Goal: Task Accomplishment & Management: Complete application form

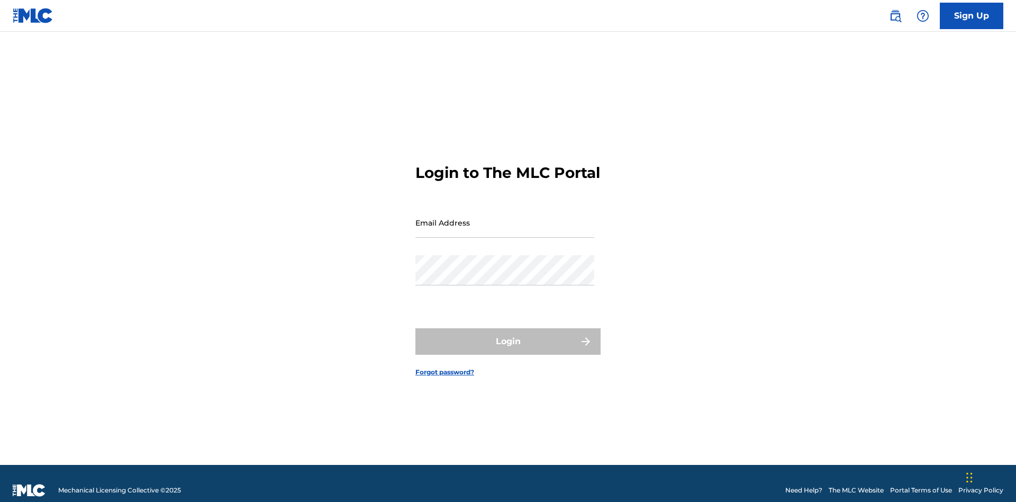
scroll to position [14, 0]
click at [505, 217] on input "Email Address" at bounding box center [504, 222] width 179 height 30
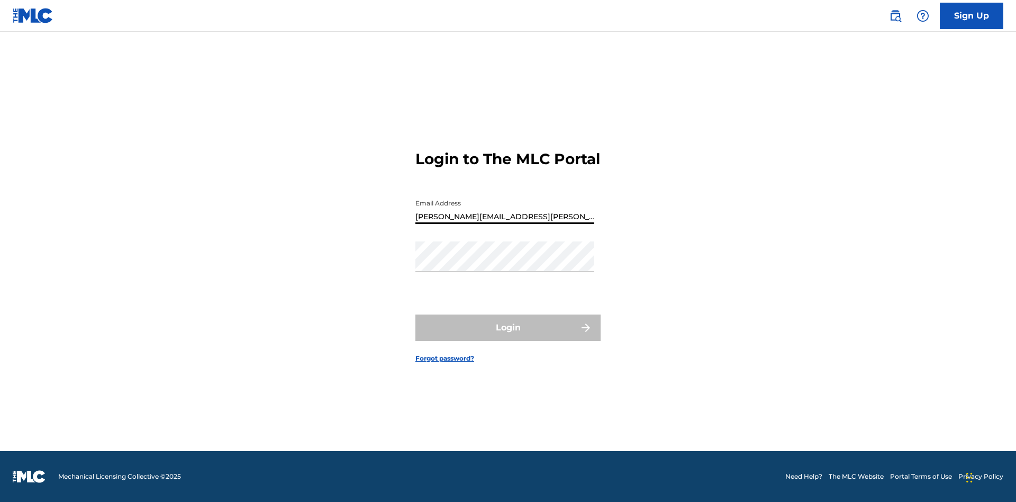
type input "[PERSON_NAME][EMAIL_ADDRESS][PERSON_NAME][DOMAIN_NAME]"
click at [508, 337] on button "Login" at bounding box center [507, 327] width 185 height 26
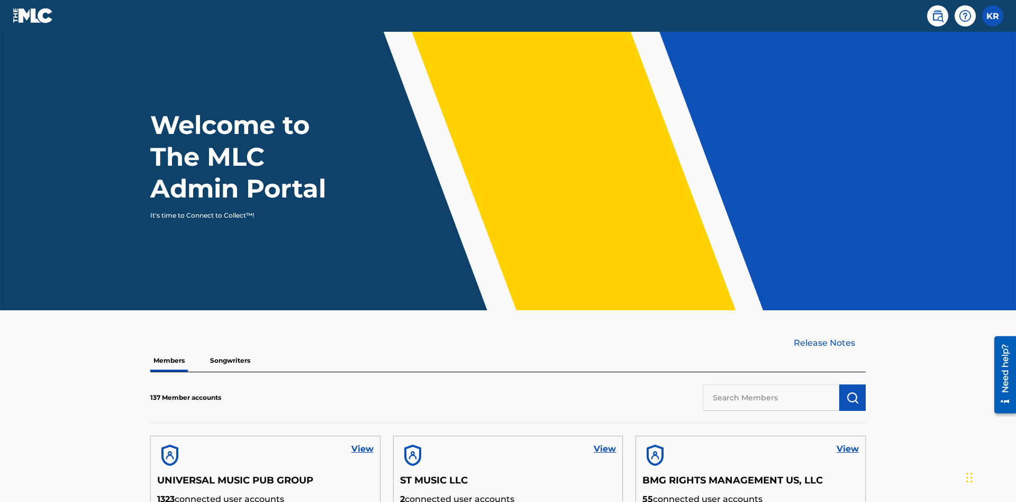
scroll to position [320, 0]
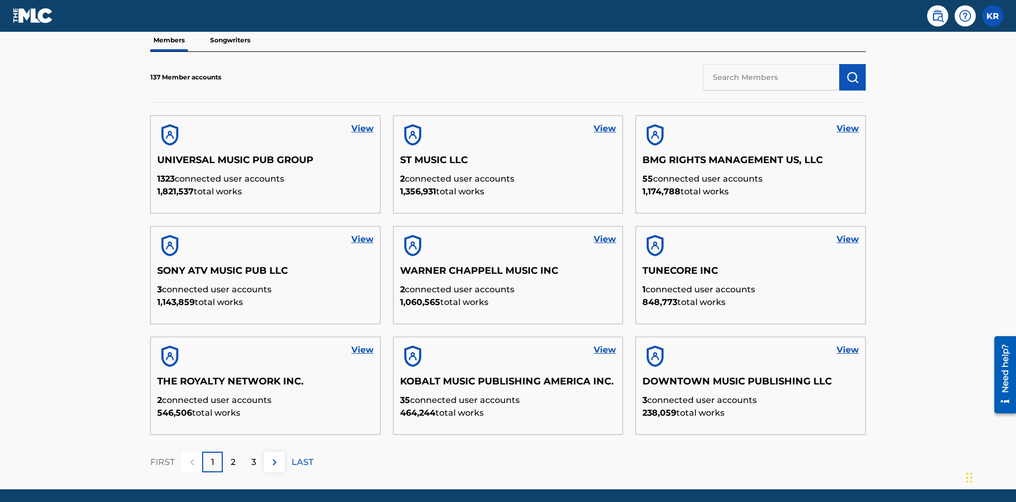
click at [771, 77] on input "text" at bounding box center [771, 77] width 137 height 26
type input "UNIVERSAL MUSIC PUB GROUP"
click at [853, 71] on img "submit" at bounding box center [852, 77] width 13 height 13
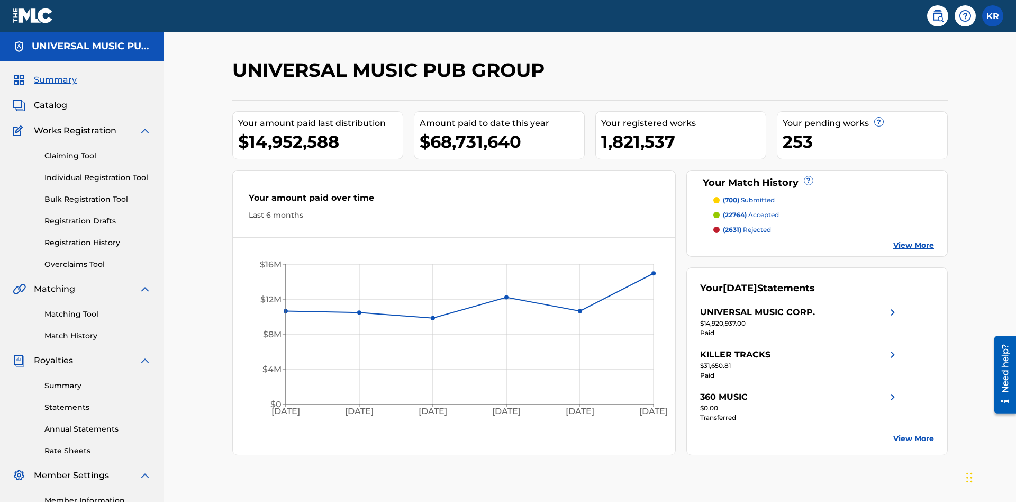
click at [98, 172] on link "Individual Registration Tool" at bounding box center [97, 177] width 107 height 11
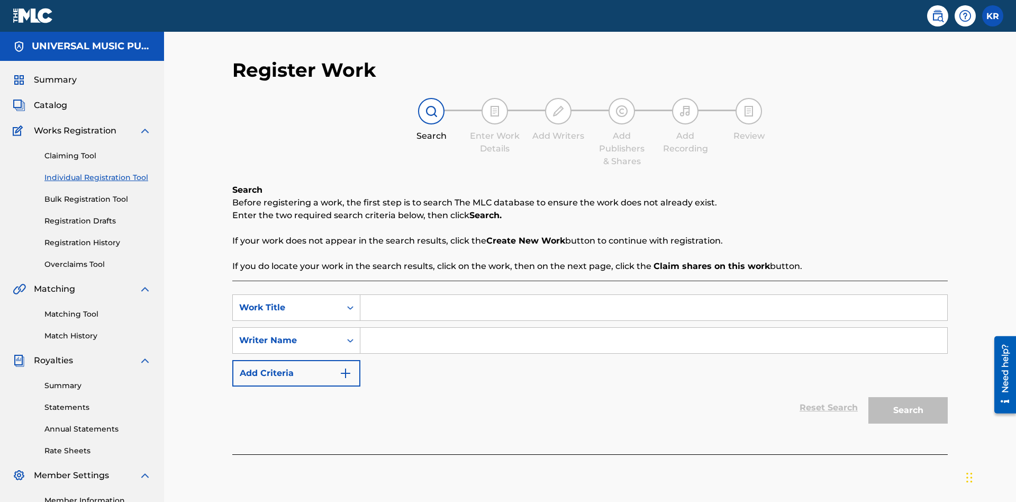
click at [654, 295] on input "Search Form" at bounding box center [653, 307] width 587 height 25
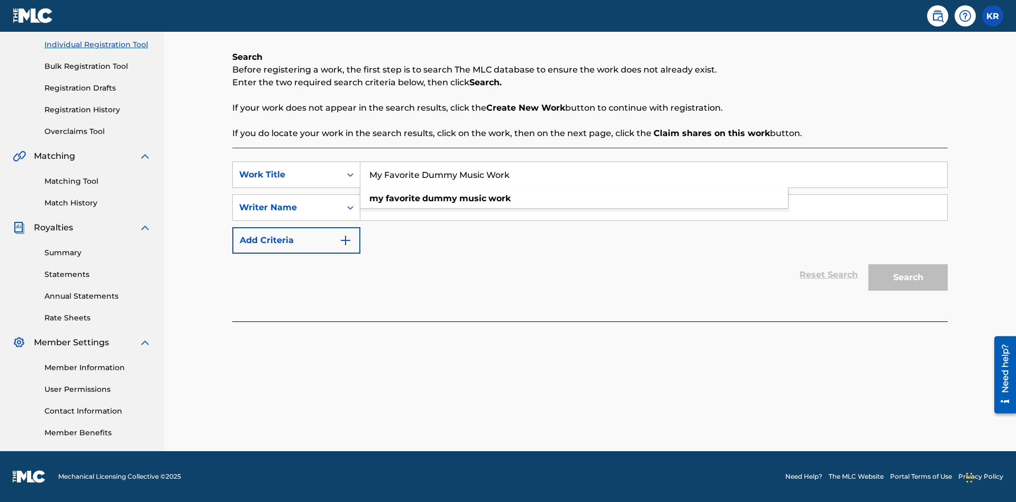
type input "My Favorite Dummy Music Work"
click at [654, 207] on input "Search Form" at bounding box center [653, 207] width 587 height 25
type input "QWERTYUIOP"
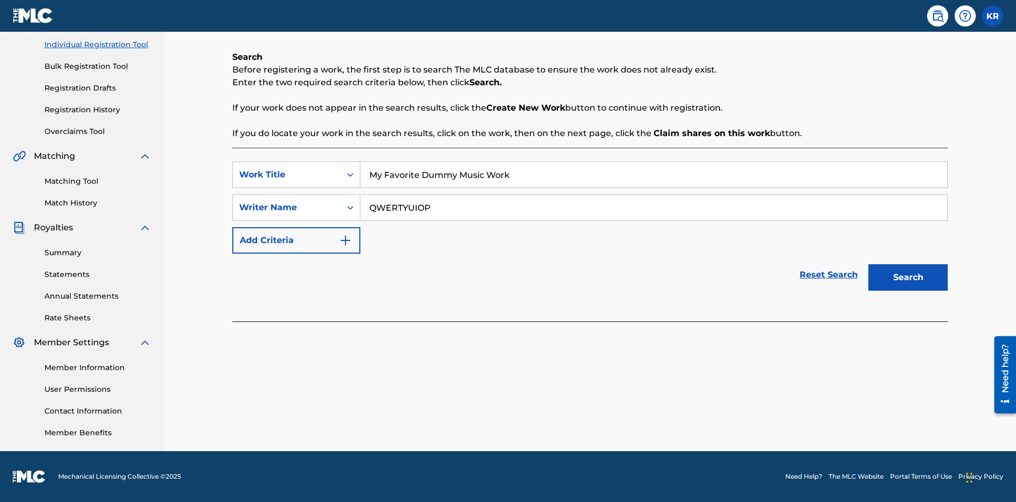
click at [908, 277] on button "Search" at bounding box center [907, 277] width 79 height 26
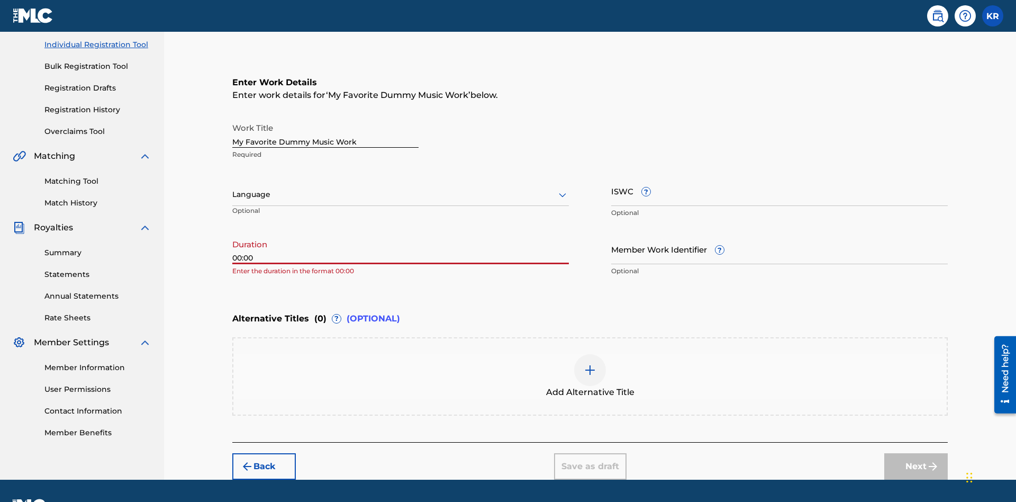
type input "00:00"
click at [563, 188] on icon at bounding box center [562, 194] width 13 height 13
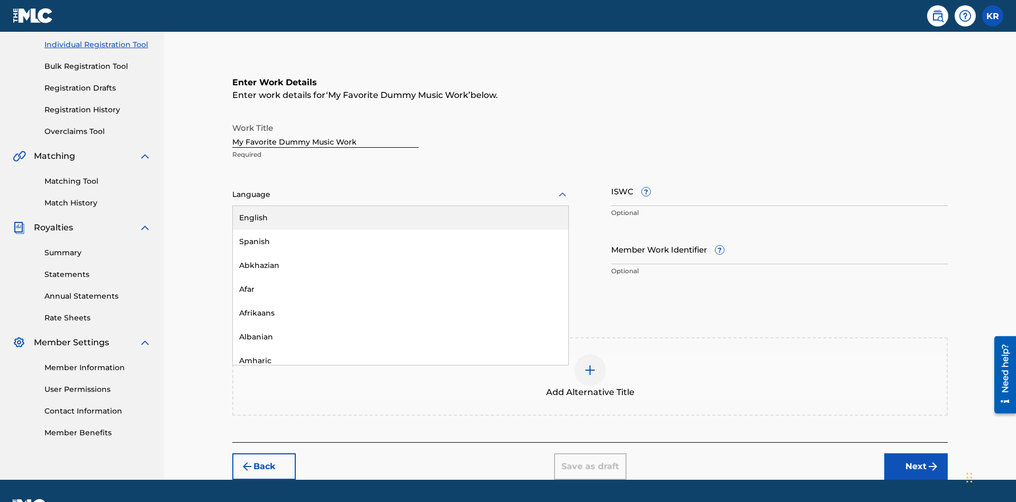
click at [401, 230] on div "Spanish" at bounding box center [401, 242] width 336 height 24
click at [780, 234] on input "Member Work Identifier ?" at bounding box center [779, 249] width 337 height 30
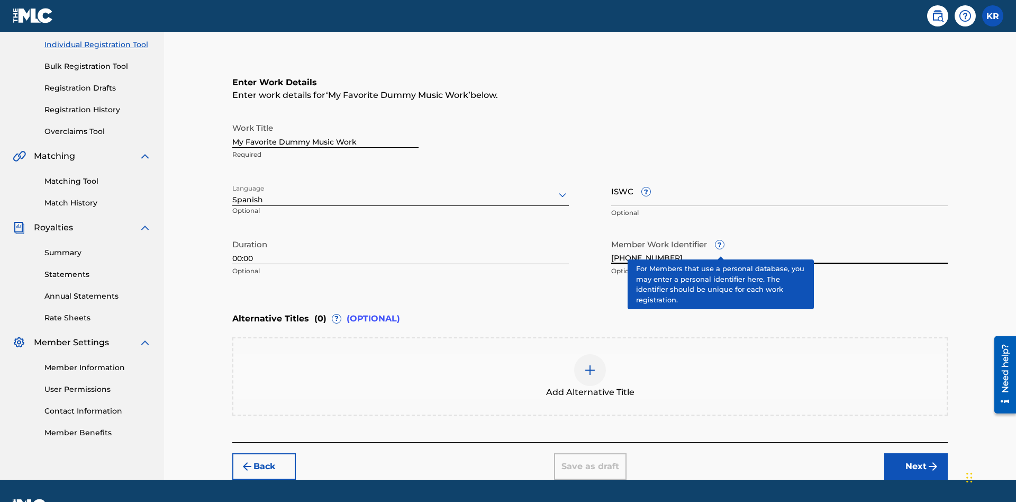
type input "[PHONE_NUMBER]"
click at [780, 176] on input "ISWC ?" at bounding box center [779, 191] width 337 height 30
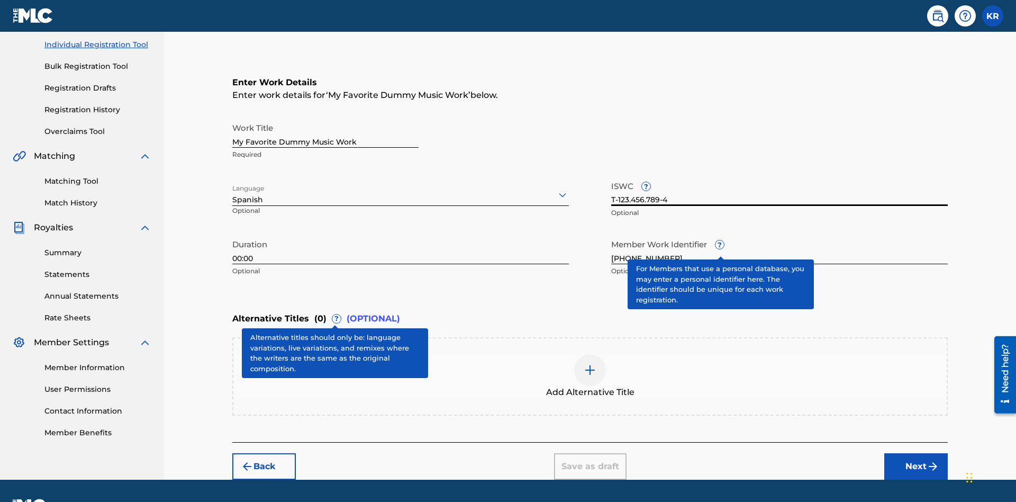
type input "T-123.456.789-4"
click at [590, 364] on img at bounding box center [590, 370] width 13 height 13
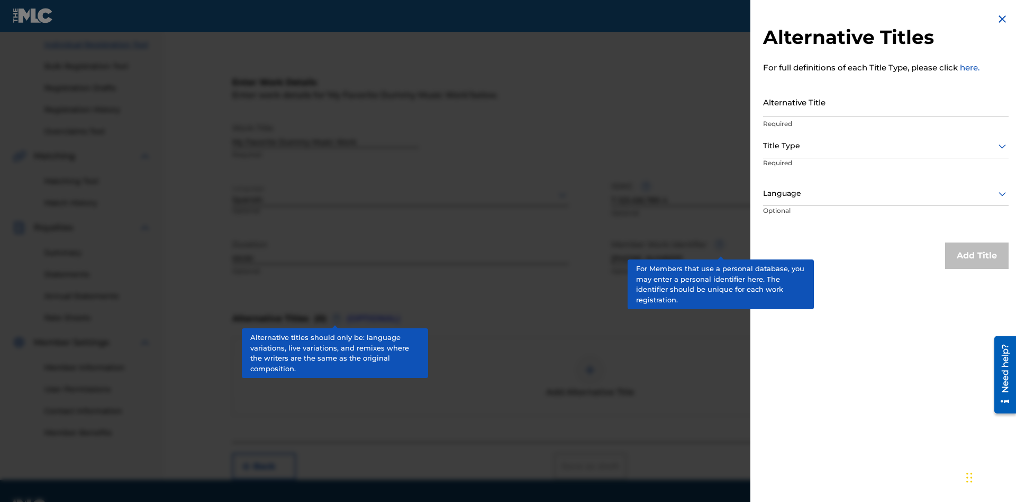
click at [886, 102] on input "Alternative Title" at bounding box center [886, 102] width 246 height 30
type input "Alt Title"
click at [886, 146] on div at bounding box center [886, 145] width 246 height 13
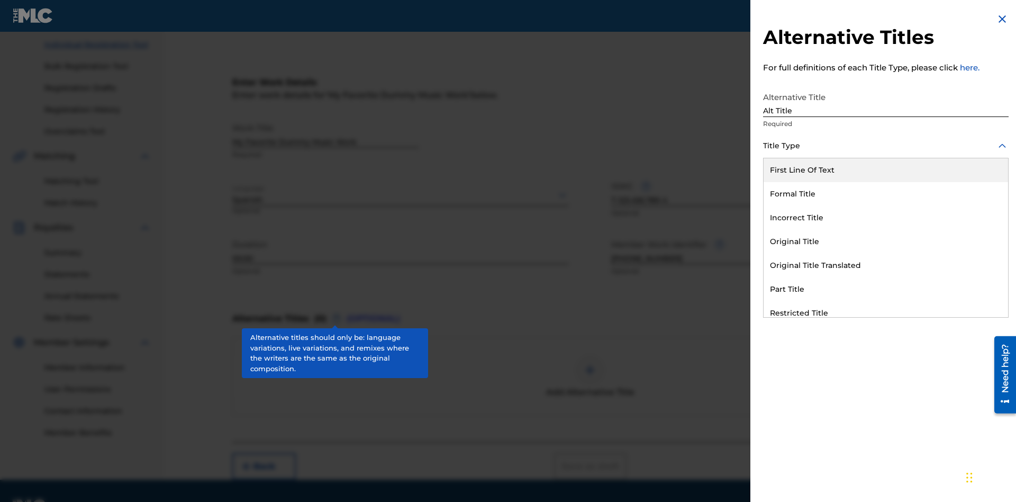
click at [886, 241] on div "Original Title" at bounding box center [886, 242] width 244 height 24
click at [886, 193] on div at bounding box center [886, 193] width 246 height 13
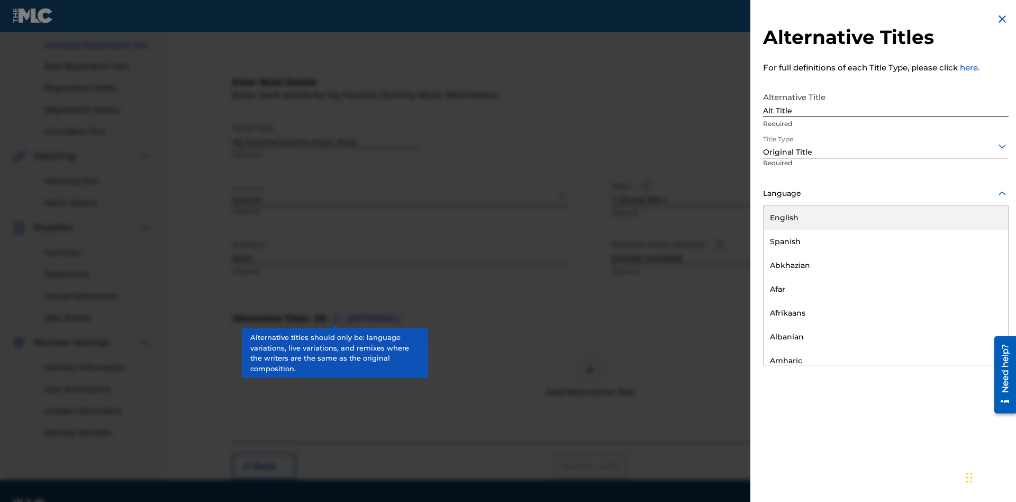
click at [977, 255] on button "Add Title" at bounding box center [977, 255] width 64 height 26
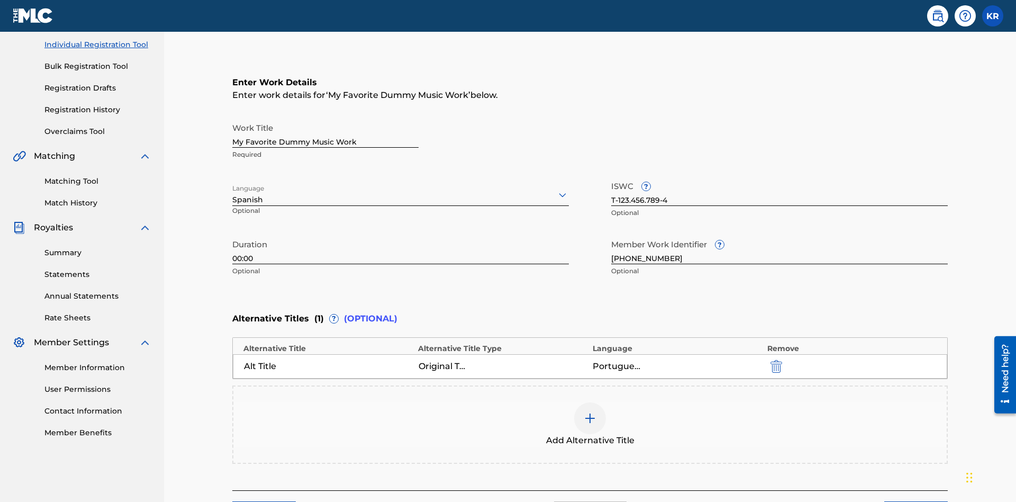
click at [590, 402] on div at bounding box center [590, 418] width 32 height 32
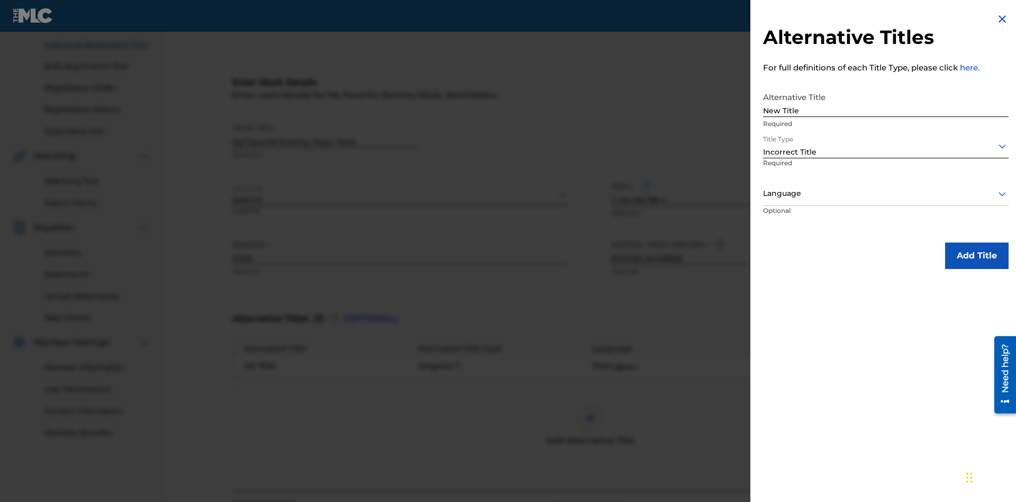
click at [886, 193] on div at bounding box center [886, 193] width 246 height 13
click at [977, 255] on button "Add Title" at bounding box center [977, 255] width 64 height 26
click at [590, 402] on div at bounding box center [590, 418] width 32 height 32
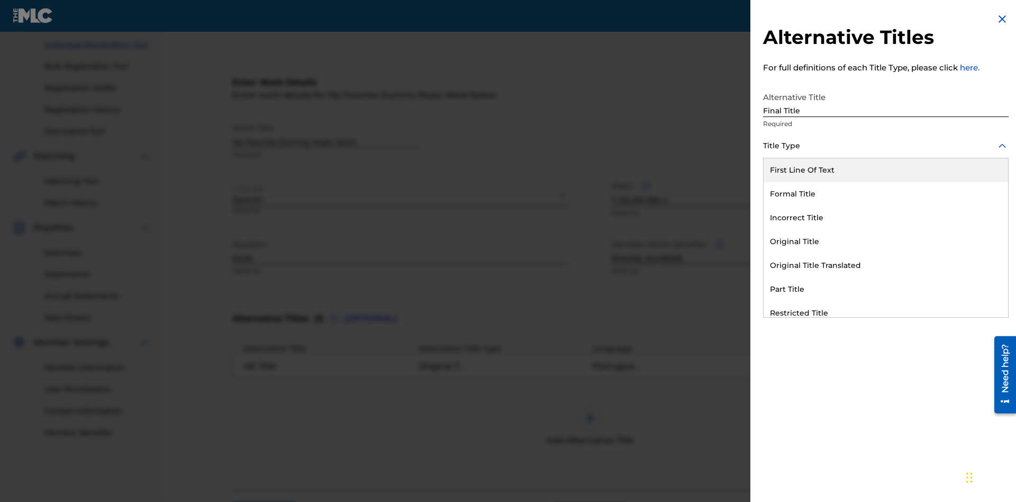
click at [886, 289] on div "Part Title" at bounding box center [886, 289] width 244 height 24
click at [886, 193] on div at bounding box center [886, 193] width 246 height 13
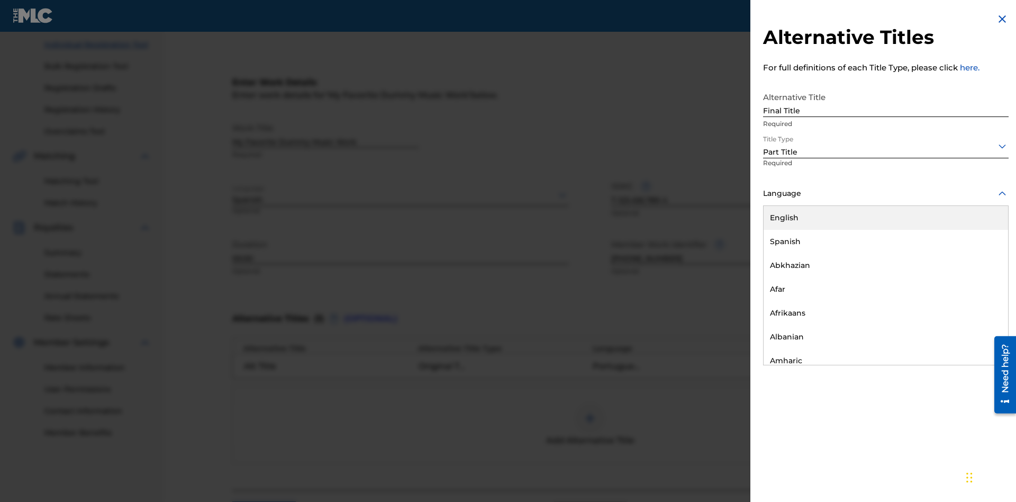
click at [977, 255] on button "Add Title" at bounding box center [977, 255] width 64 height 26
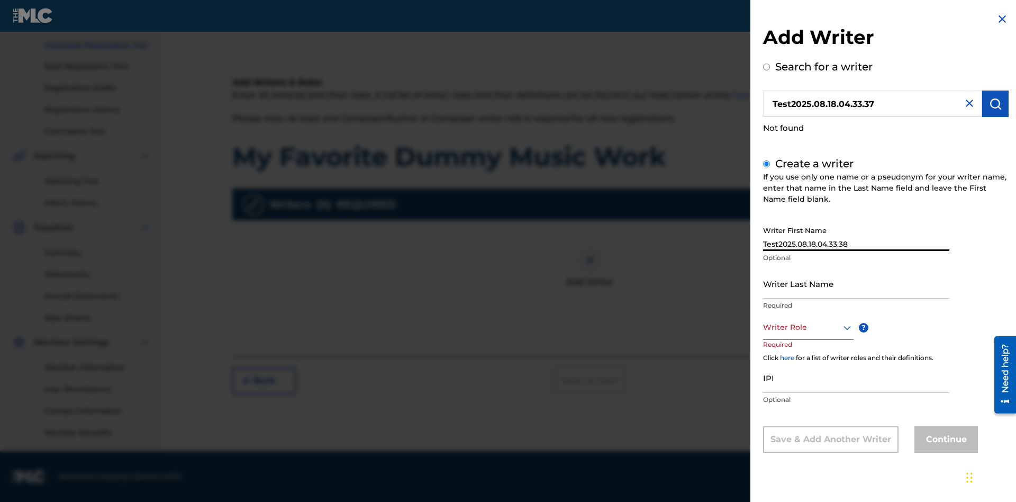
click at [856, 283] on input "Writer Last Name" at bounding box center [856, 283] width 186 height 30
click at [808, 327] on div at bounding box center [808, 327] width 90 height 13
click at [856, 378] on input "IPI" at bounding box center [856, 377] width 186 height 30
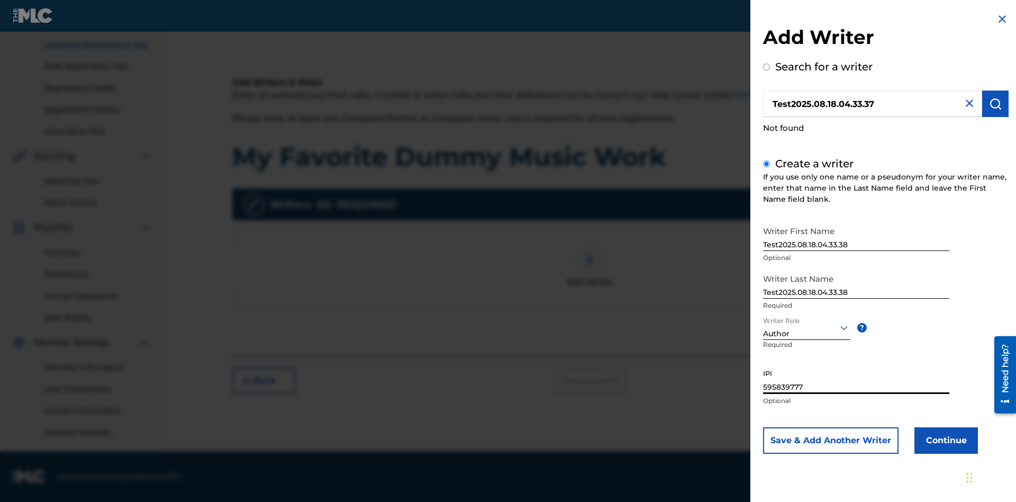
click at [945, 440] on button "Continue" at bounding box center [946, 440] width 64 height 26
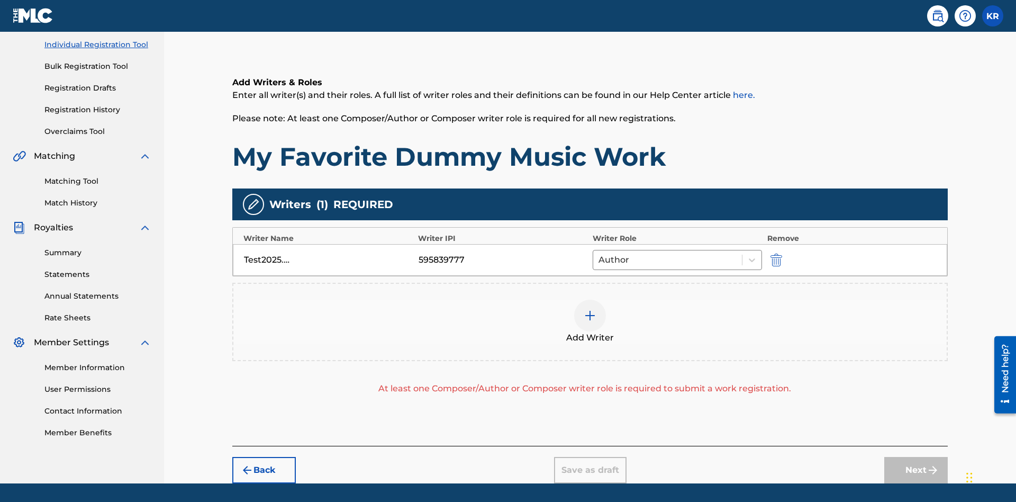
click at [775, 253] on img "submit" at bounding box center [777, 259] width 12 height 13
click at [590, 309] on img at bounding box center [590, 315] width 13 height 13
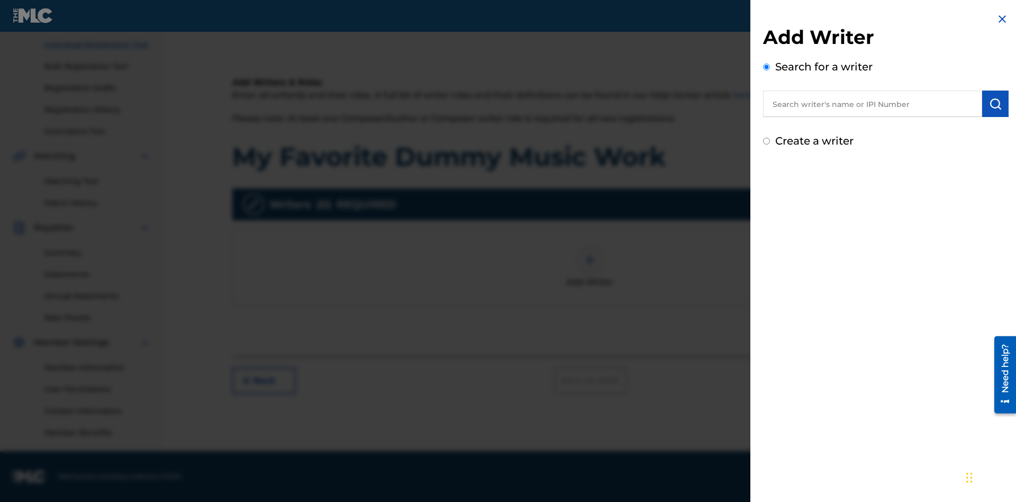
click at [873, 104] on input "text" at bounding box center [872, 103] width 219 height 26
type input "[PERSON_NAME]"
click at [995, 104] on img "submit" at bounding box center [995, 103] width 13 height 13
click at [767, 144] on input "Create a writer" at bounding box center [766, 141] width 7 height 7
radio input "false"
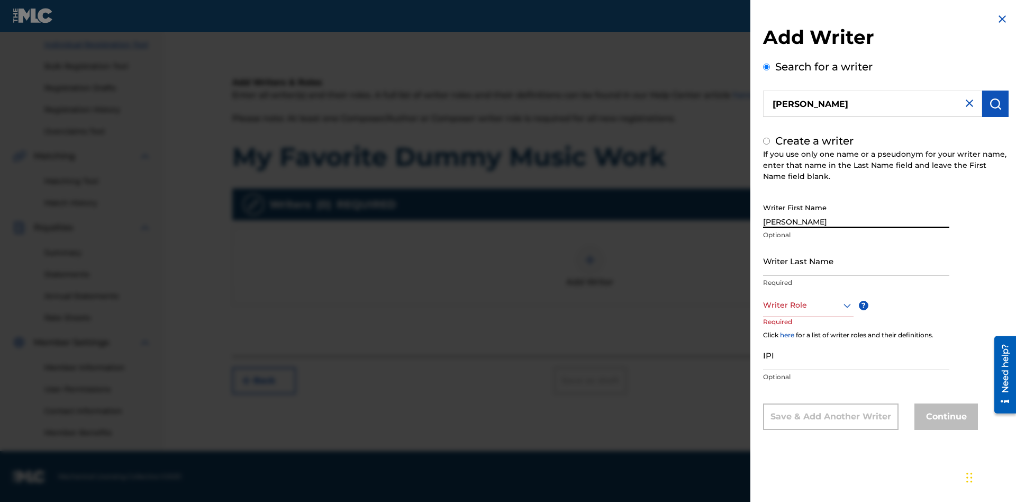
type input "[PERSON_NAME]"
click at [856, 260] on input "Writer Last Name" at bounding box center [856, 261] width 186 height 30
type input "[PERSON_NAME]"
click at [856, 355] on input "IPI" at bounding box center [856, 355] width 186 height 30
type input "00807349136"
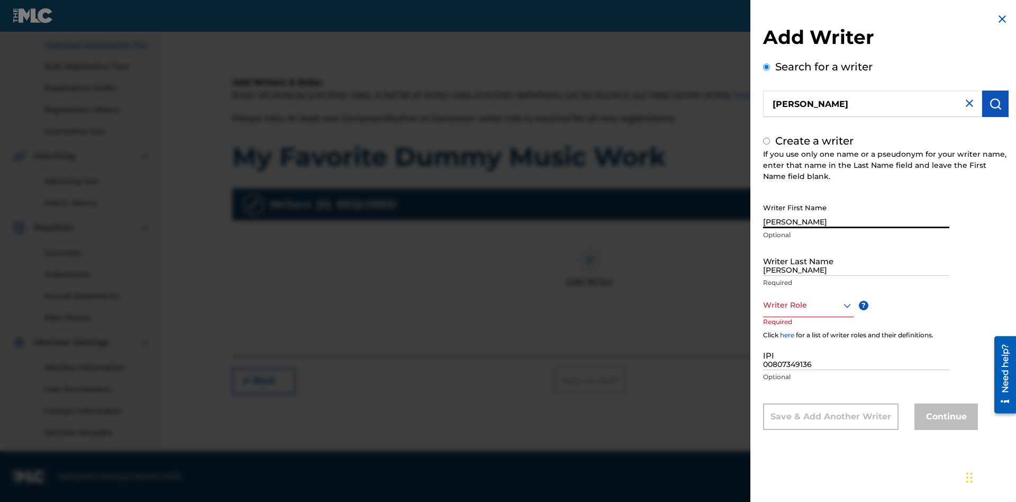
click at [808, 305] on div at bounding box center [808, 304] width 90 height 13
radio input "false"
radio input "true"
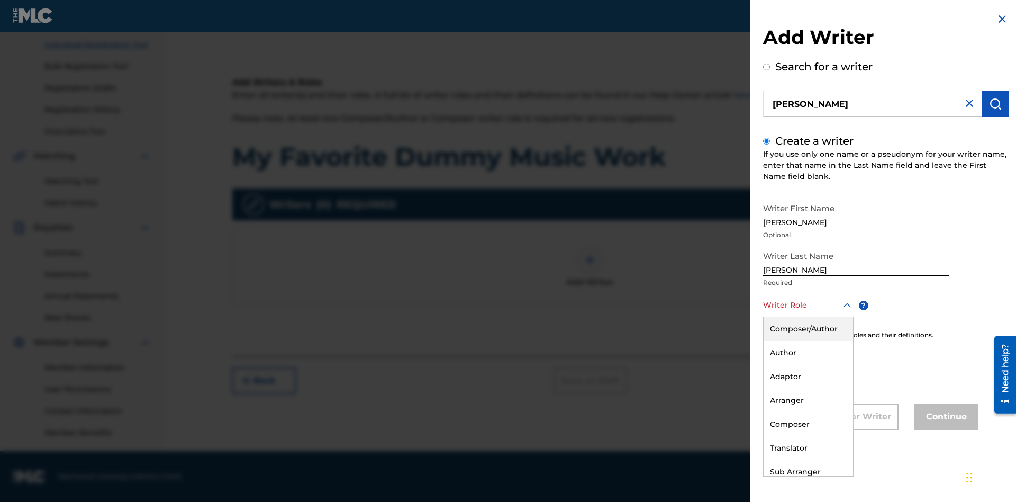
click at [808, 424] on div "Composer" at bounding box center [808, 424] width 89 height 24
click at [945, 418] on button "Continue" at bounding box center [946, 416] width 64 height 26
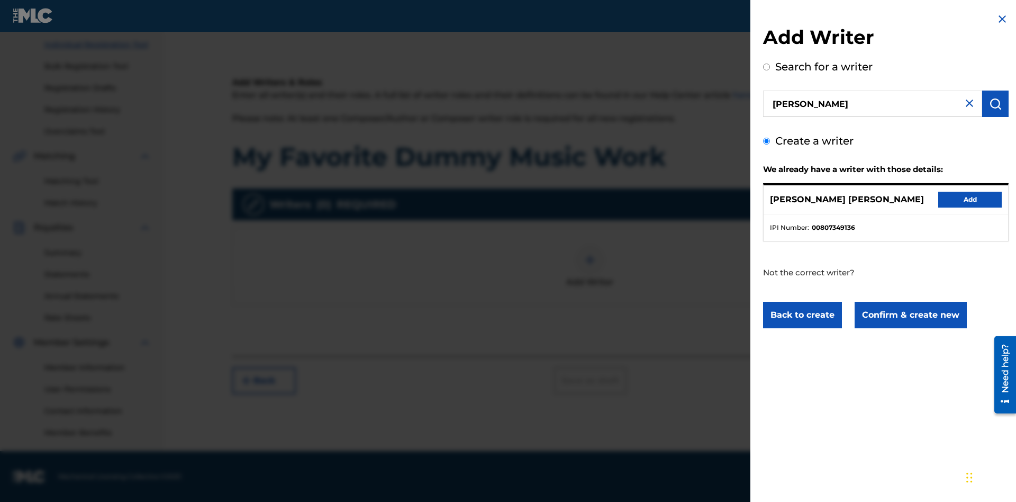
click at [910, 315] on button "Confirm & create new" at bounding box center [911, 315] width 112 height 26
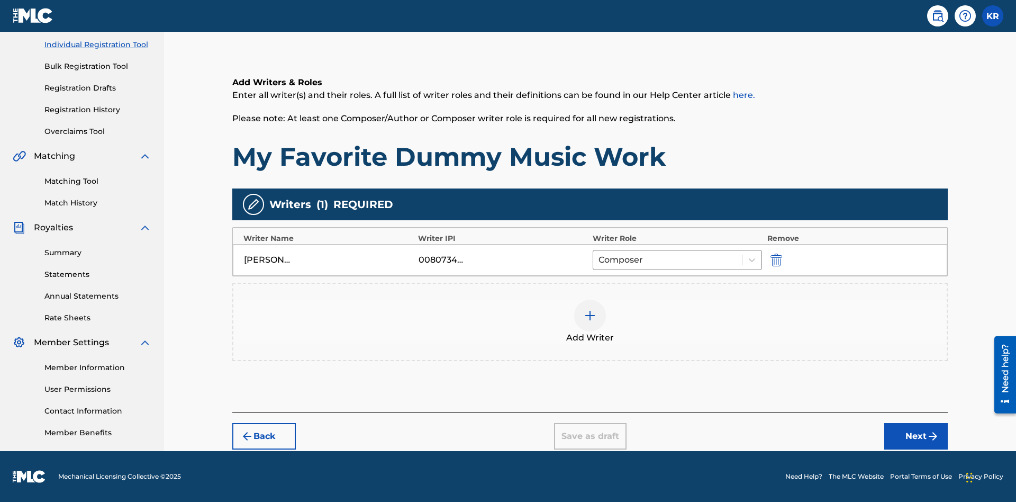
click at [590, 322] on div at bounding box center [590, 316] width 32 height 32
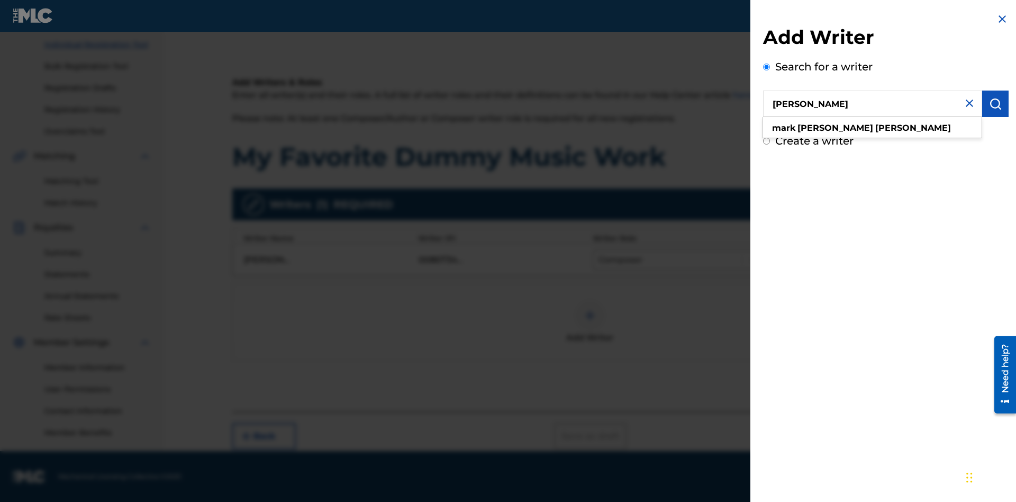
click at [995, 104] on img "submit" at bounding box center [995, 103] width 13 height 13
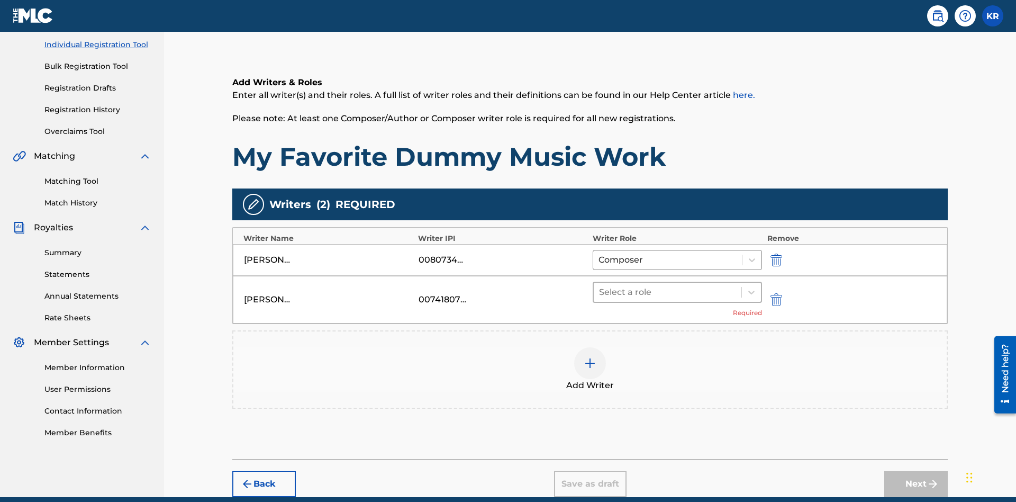
click at [600, 286] on input "text" at bounding box center [600, 292] width 2 height 13
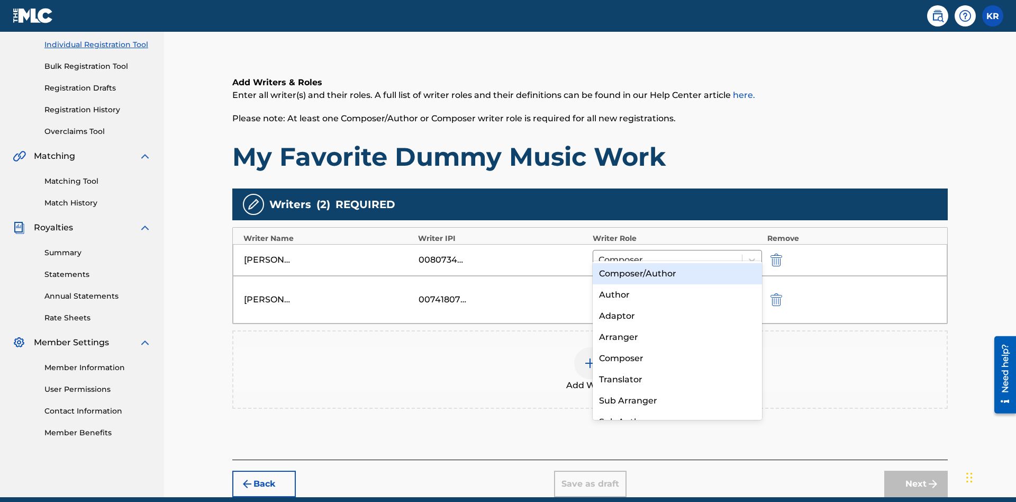
click at [677, 379] on div "Translator" at bounding box center [677, 379] width 169 height 21
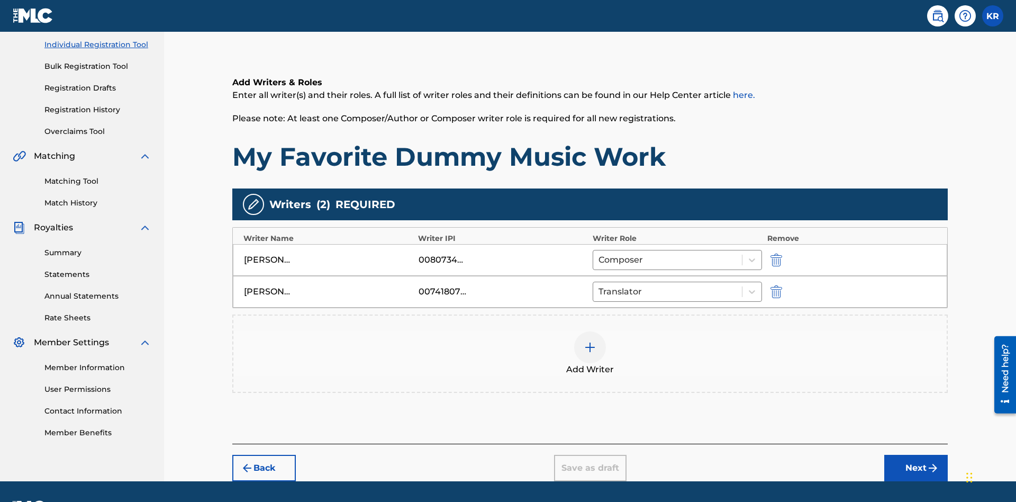
click at [590, 331] on div at bounding box center [590, 347] width 32 height 32
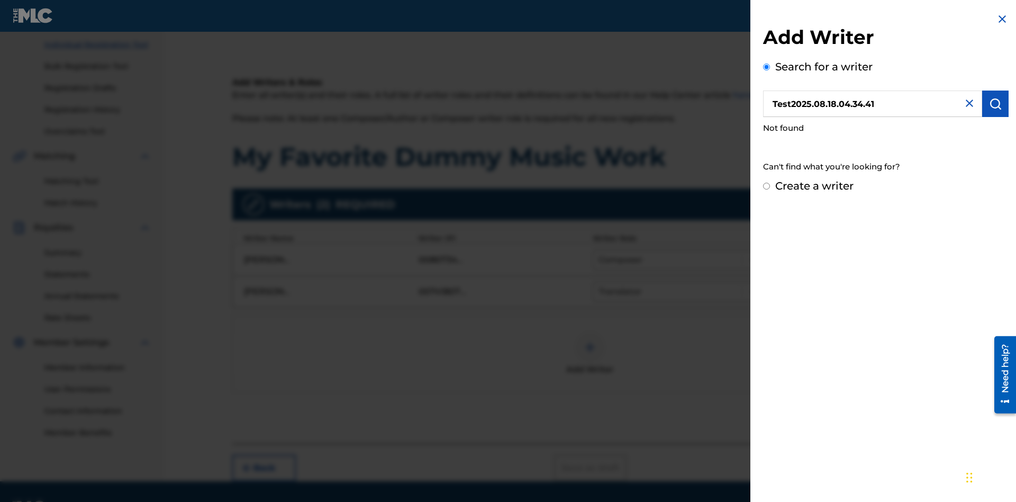
click at [767, 186] on input "Create a writer" at bounding box center [766, 186] width 7 height 7
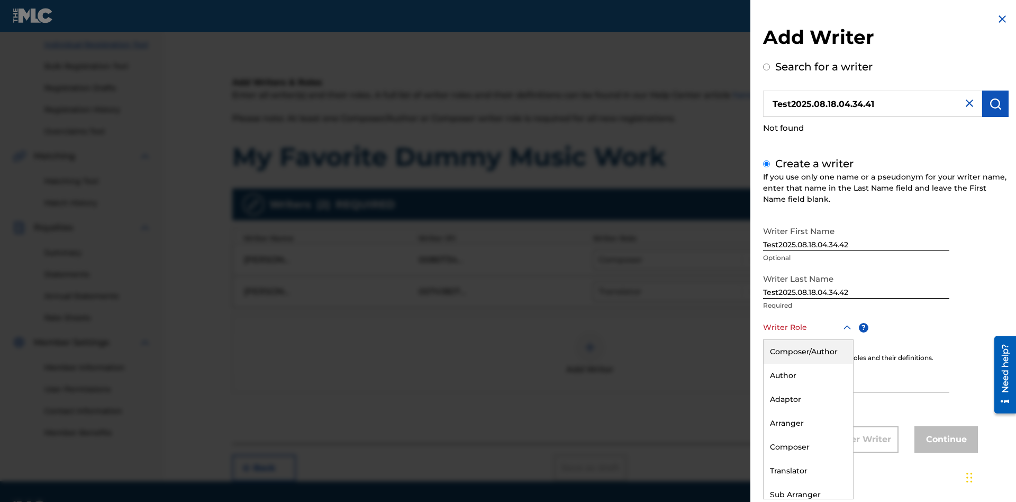
click at [808, 470] on div "Translator" at bounding box center [808, 471] width 89 height 24
click at [856, 378] on input "IPI" at bounding box center [856, 377] width 186 height 30
click at [945, 440] on button "Continue" at bounding box center [946, 439] width 64 height 26
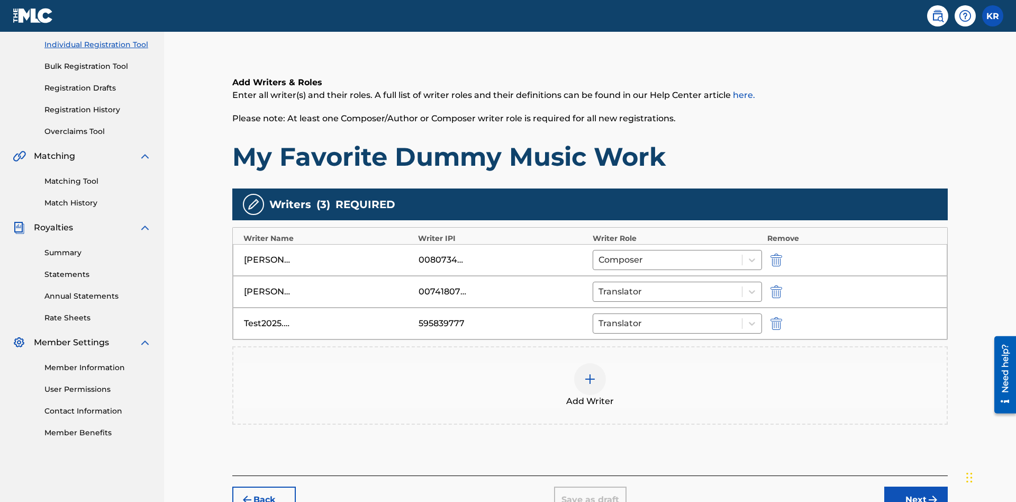
scroll to position [164, 0]
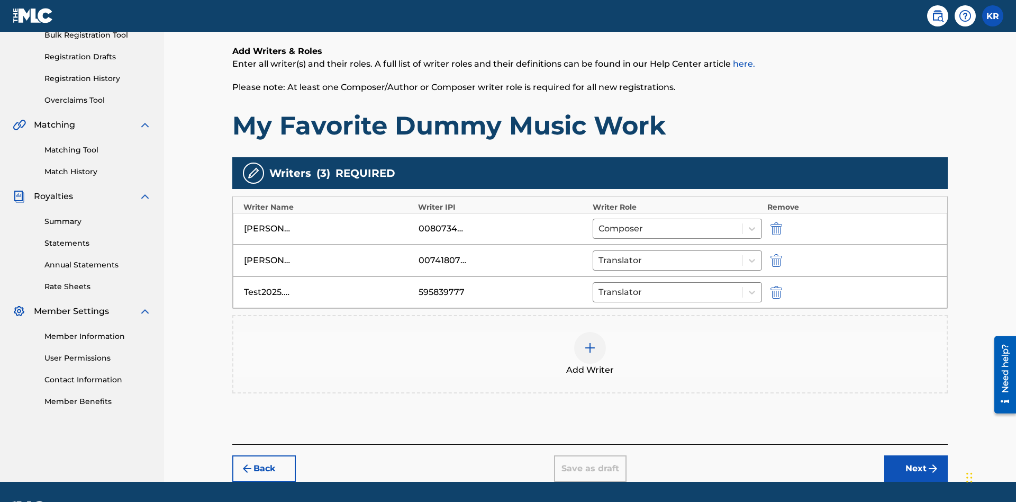
click at [916, 455] on button "Next" at bounding box center [916, 468] width 64 height 26
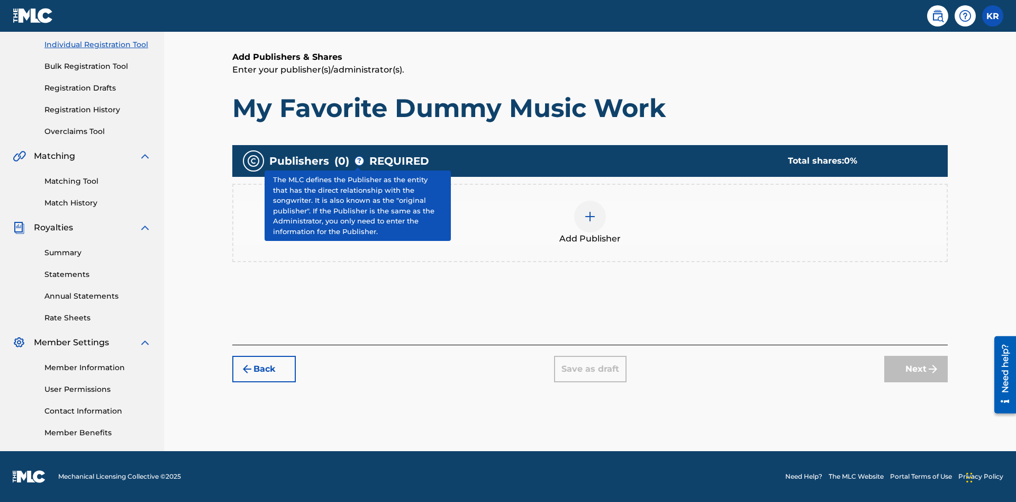
click at [590, 216] on img at bounding box center [590, 216] width 13 height 13
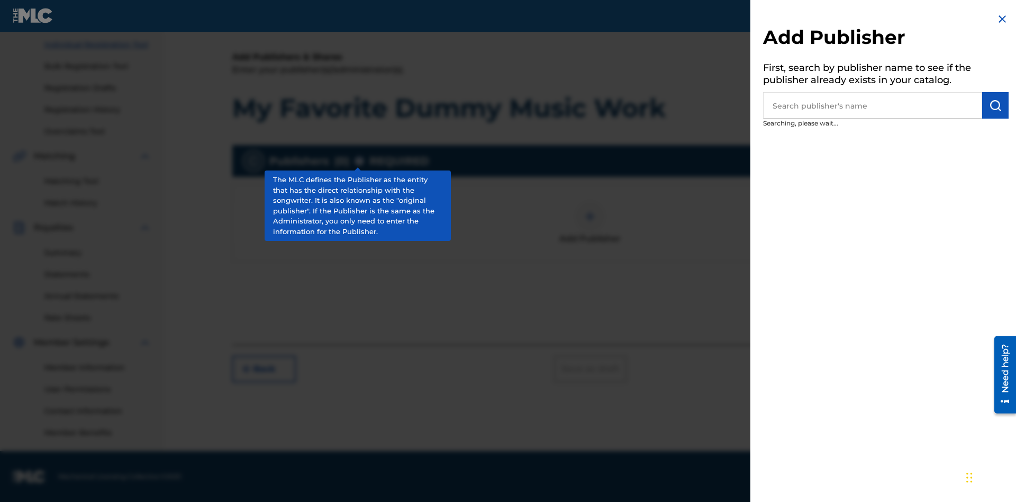
click at [873, 105] on input "text" at bounding box center [872, 105] width 219 height 26
click at [995, 105] on img "submit" at bounding box center [995, 105] width 13 height 13
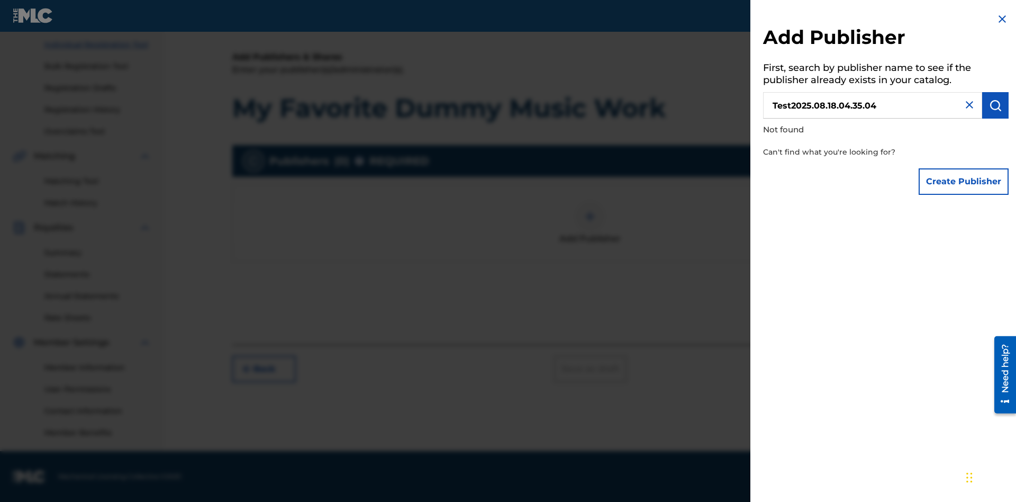
click at [964, 181] on button "Create Publisher" at bounding box center [964, 181] width 90 height 26
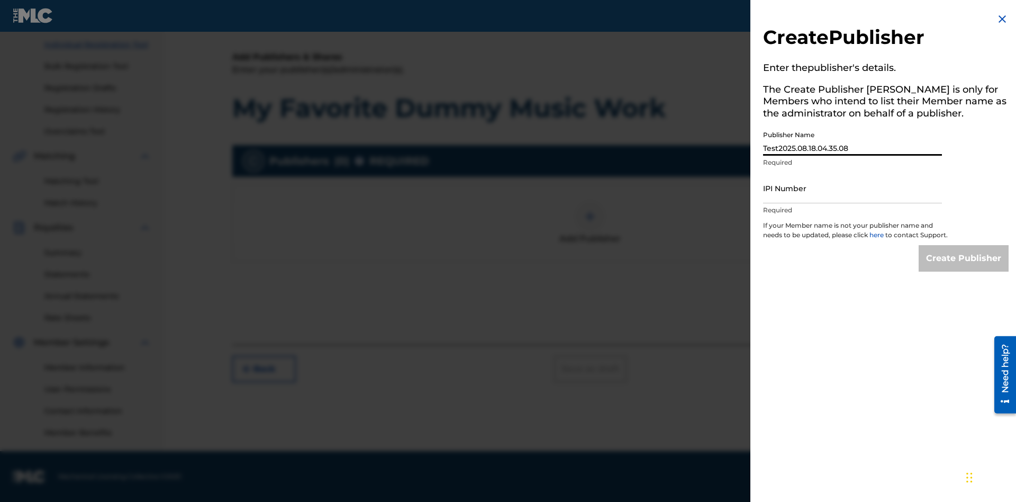
click at [853, 188] on input "IPI Number" at bounding box center [852, 188] width 179 height 30
click at [964, 268] on input "Create Publisher" at bounding box center [964, 258] width 90 height 26
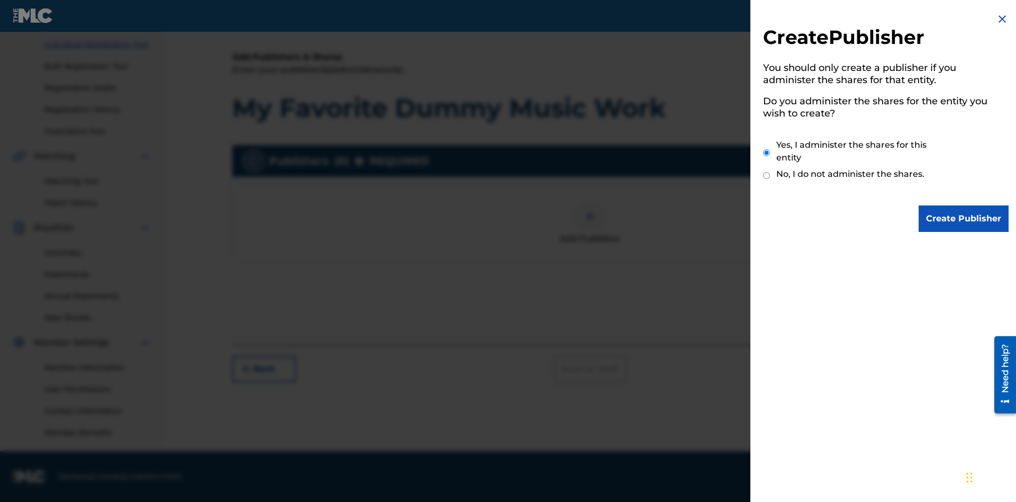
click at [964, 219] on input "Create Publisher" at bounding box center [964, 218] width 90 height 26
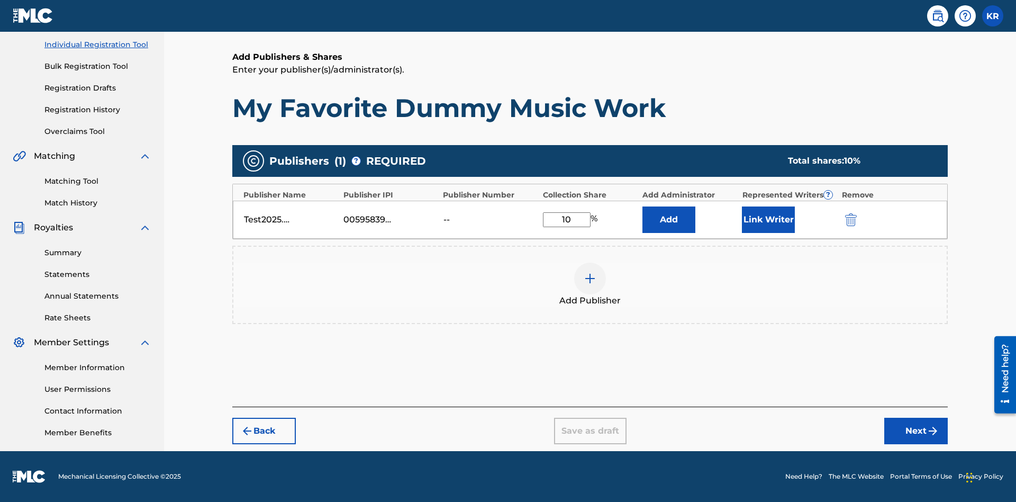
type input "10"
click at [768, 219] on button "Link Writer" at bounding box center [768, 219] width 53 height 26
click at [768, 226] on button "Link Writer" at bounding box center [768, 219] width 53 height 26
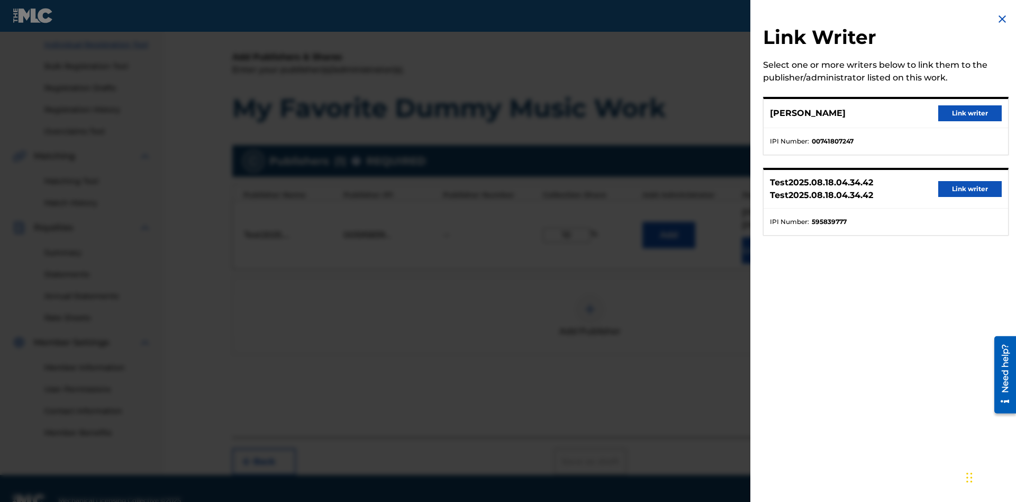
click at [970, 113] on button "Link writer" at bounding box center [970, 113] width 64 height 16
click at [768, 237] on button "Link Writer" at bounding box center [768, 250] width 53 height 26
click at [590, 303] on img at bounding box center [590, 309] width 13 height 13
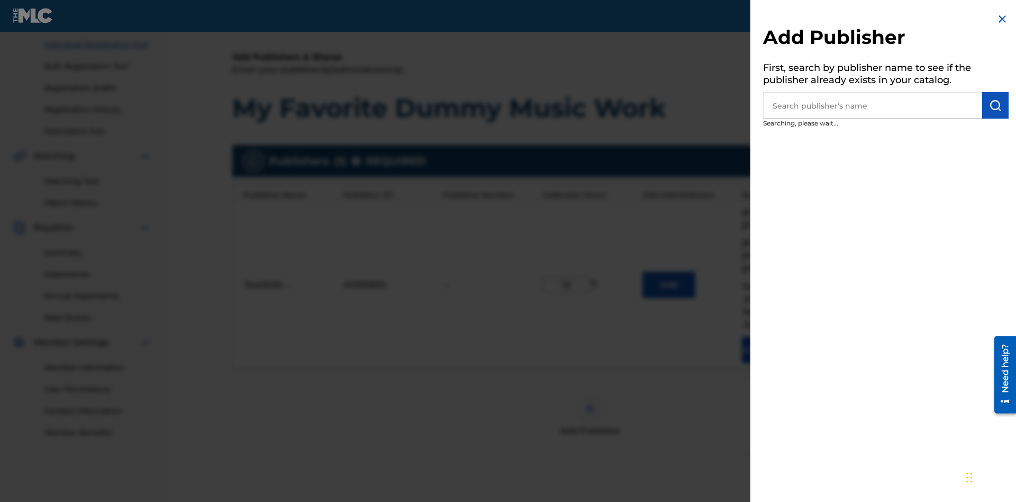
click at [873, 105] on input "text" at bounding box center [872, 105] width 219 height 26
click at [995, 105] on img "submit" at bounding box center [995, 105] width 13 height 13
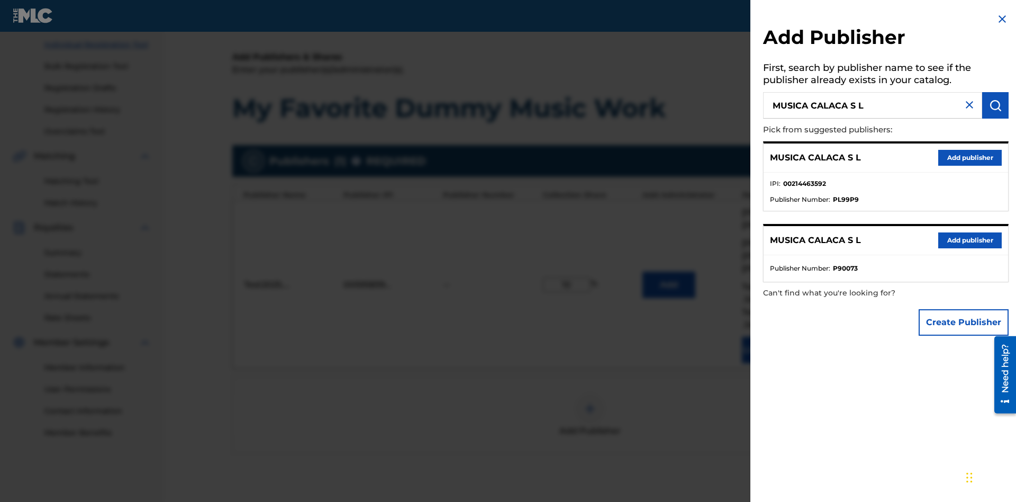
click at [964, 322] on button "Create Publisher" at bounding box center [964, 322] width 90 height 26
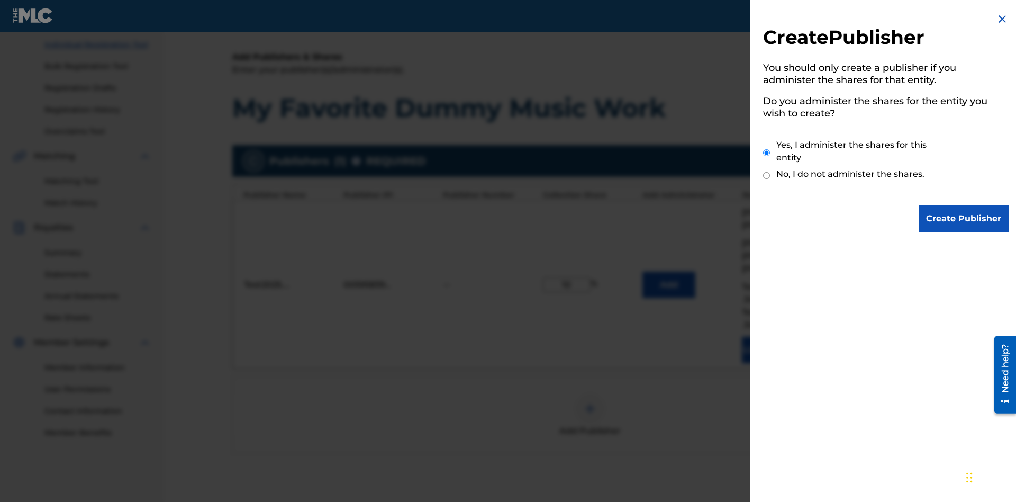
click at [964, 219] on input "Create Publisher" at bounding box center [964, 218] width 90 height 26
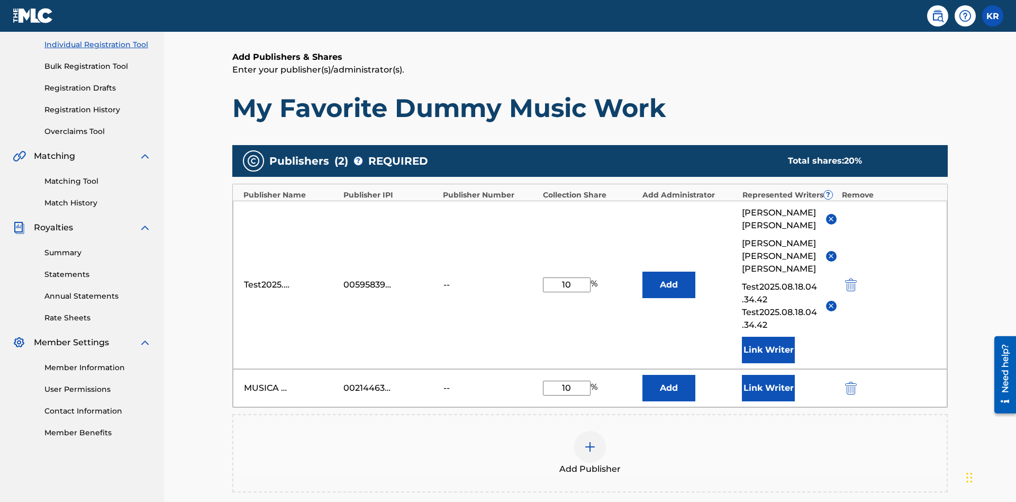
type input "10"
click at [768, 375] on button "Link Writer" at bounding box center [768, 388] width 53 height 26
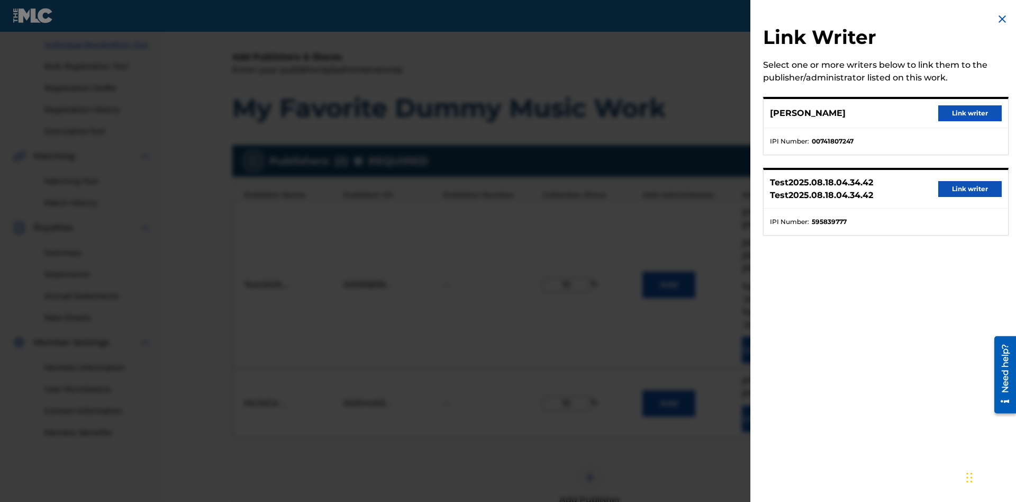
click at [970, 113] on button "Link writer" at bounding box center [970, 113] width 64 height 16
click at [768, 405] on button "Link Writer" at bounding box center [768, 418] width 53 height 26
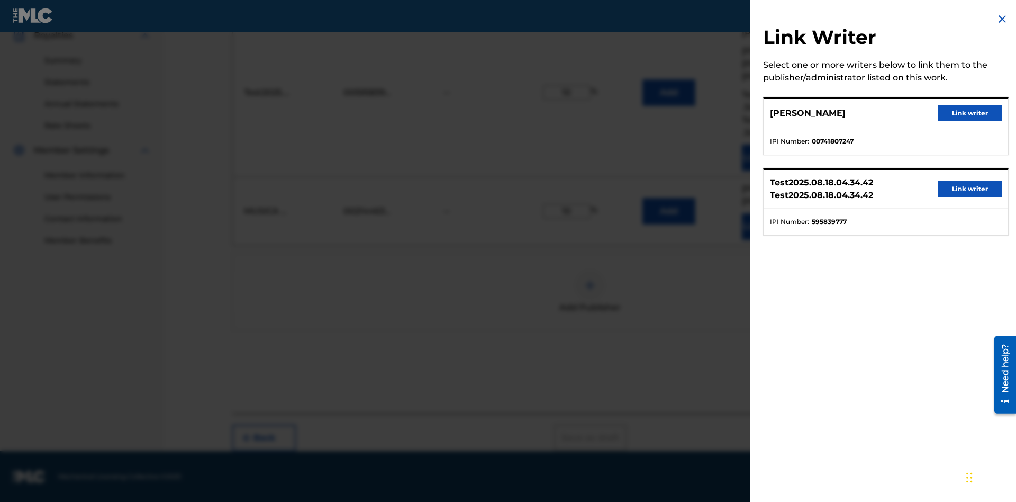
click at [590, 285] on img at bounding box center [590, 285] width 13 height 13
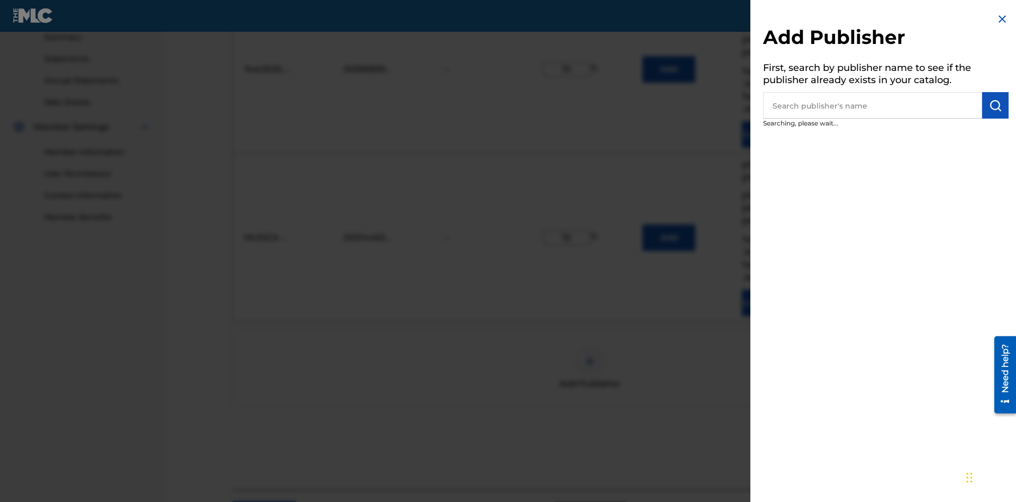
click at [873, 105] on input "text" at bounding box center [872, 105] width 219 height 26
click at [995, 105] on img "submit" at bounding box center [995, 105] width 13 height 13
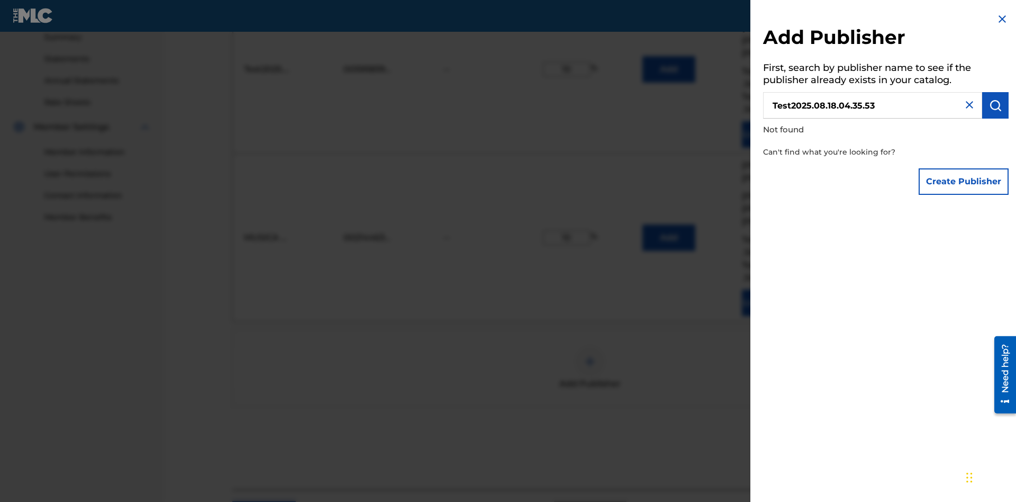
click at [964, 181] on button "Create Publisher" at bounding box center [964, 181] width 90 height 26
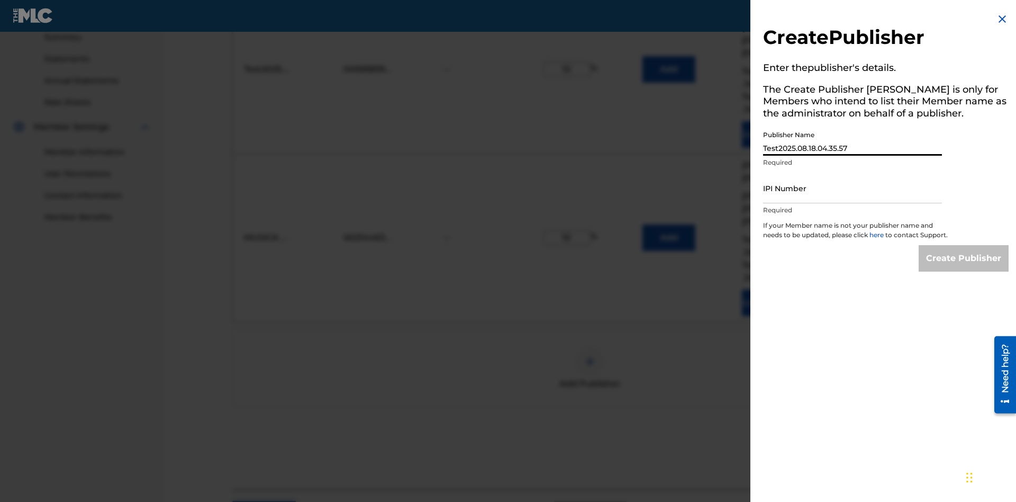
click at [853, 188] on input "IPI Number" at bounding box center [852, 188] width 179 height 30
click at [964, 268] on input "Create Publisher" at bounding box center [964, 258] width 90 height 26
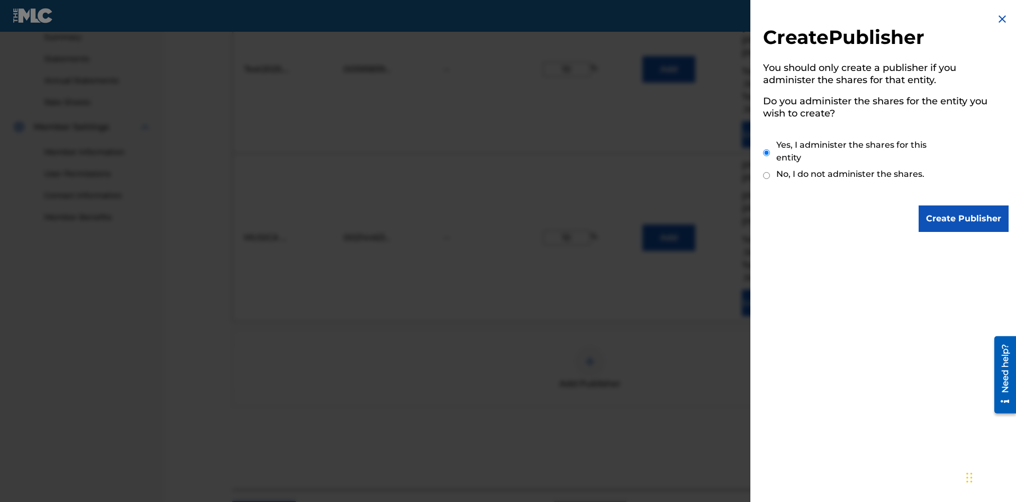
click at [964, 219] on input "Create Publisher" at bounding box center [964, 218] width 90 height 26
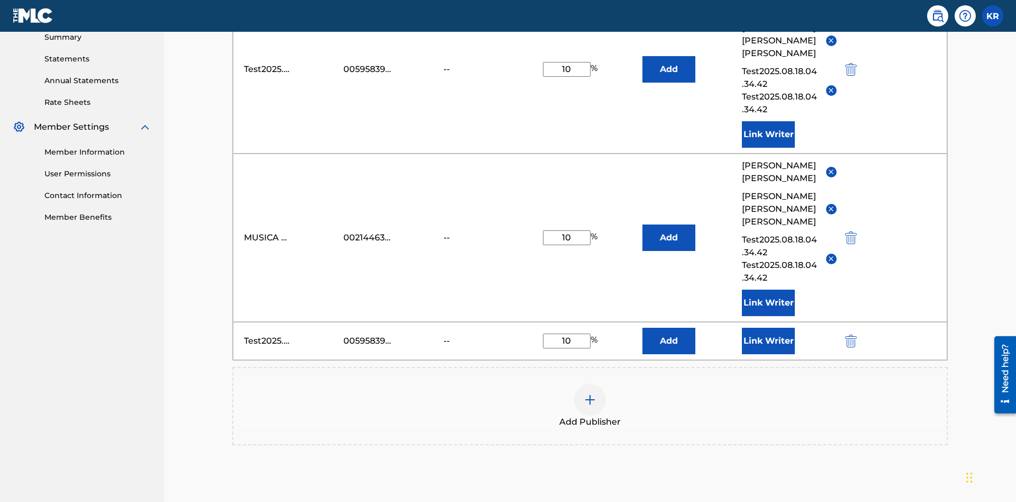
scroll to position [437, 0]
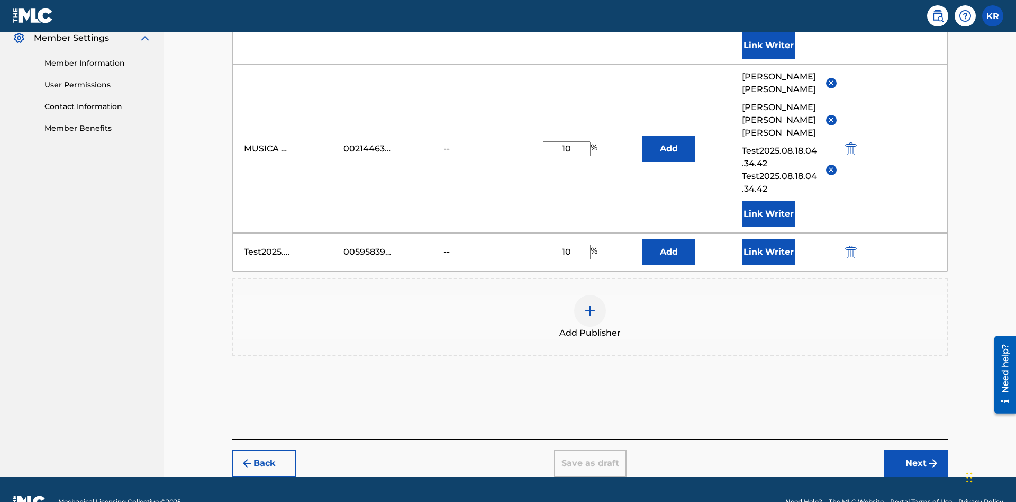
type input "10"
click at [768, 239] on button "Link Writer" at bounding box center [768, 252] width 53 height 26
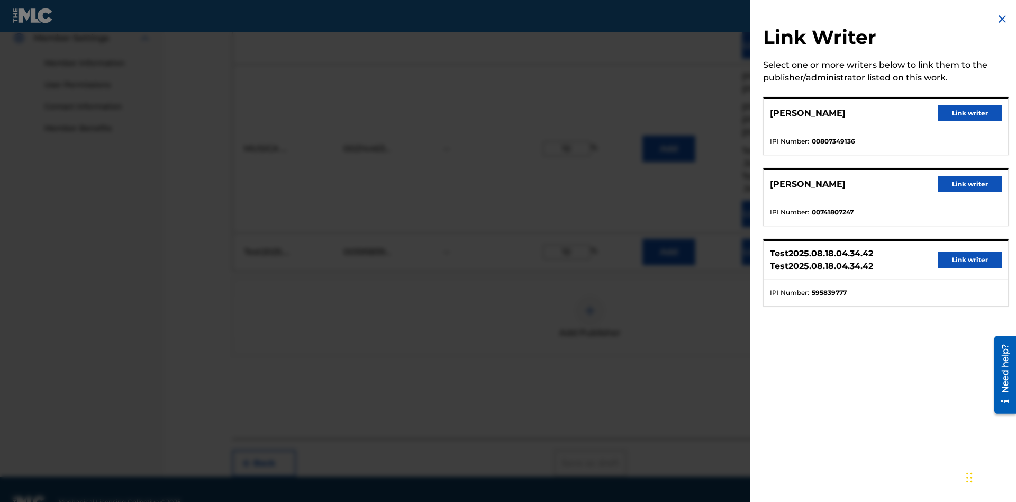
click at [970, 113] on button "Link writer" at bounding box center [970, 113] width 64 height 16
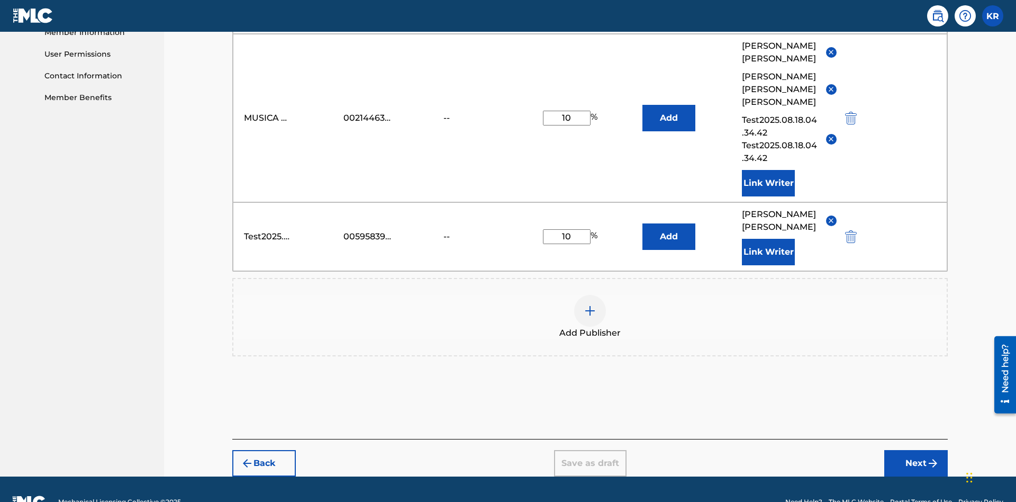
click at [768, 239] on button "Link Writer" at bounding box center [768, 252] width 53 height 26
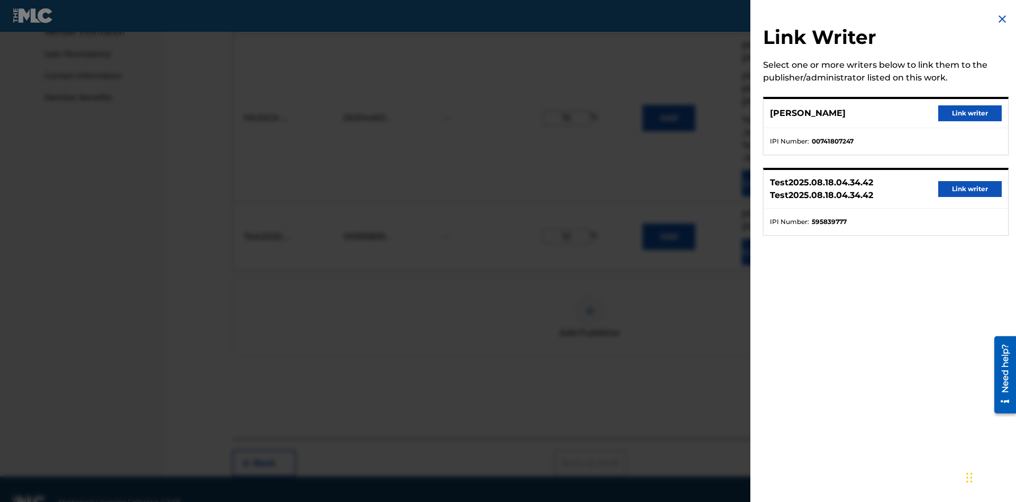
click at [970, 113] on button "Link writer" at bounding box center [970, 113] width 64 height 16
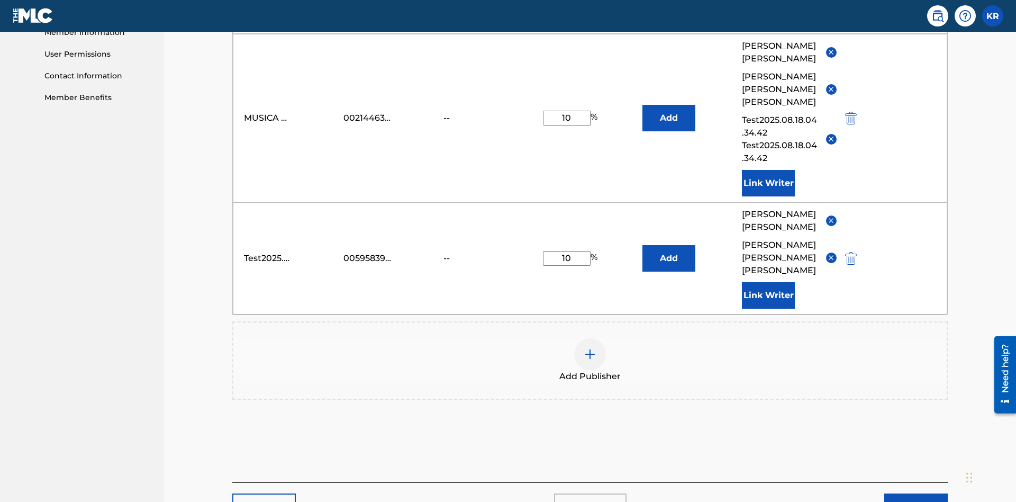
click at [768, 282] on button "Link Writer" at bounding box center [768, 295] width 53 height 26
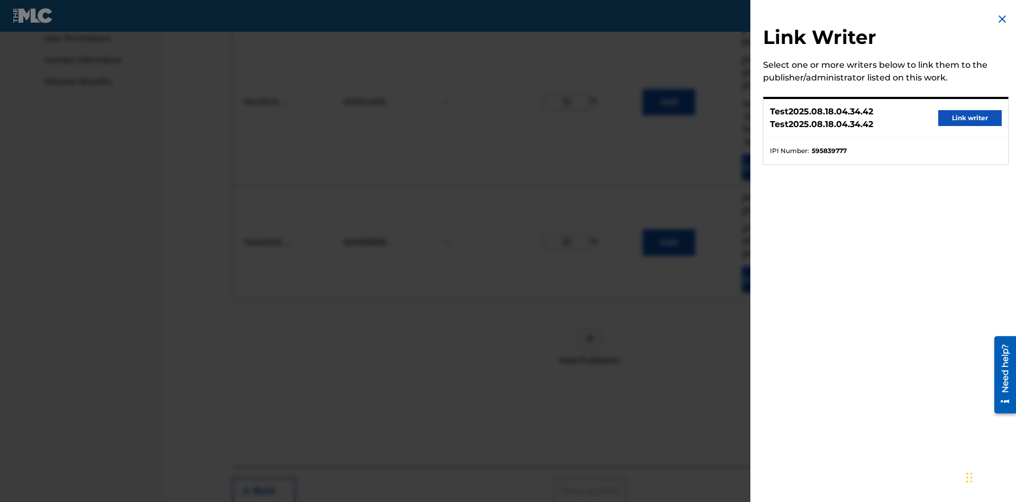
click at [970, 118] on button "Link writer" at bounding box center [970, 118] width 64 height 16
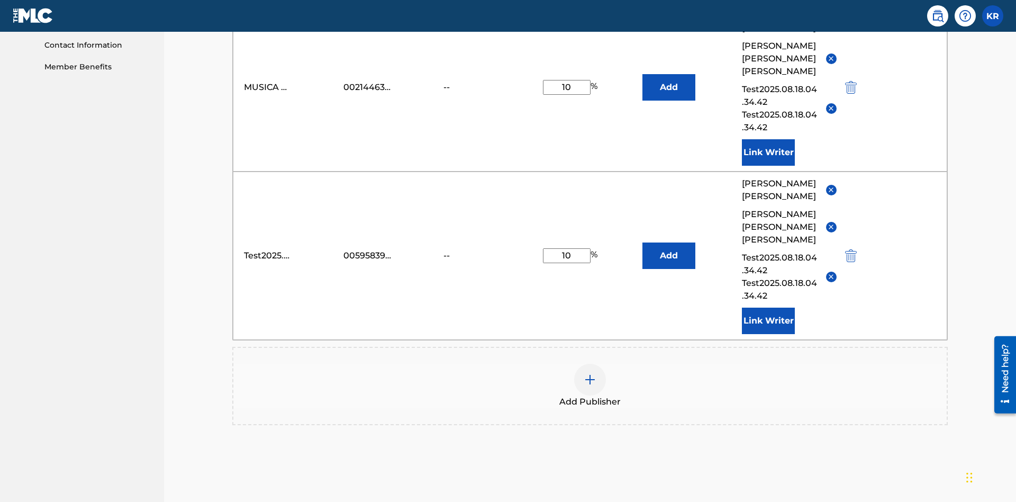
click at [768, 307] on button "Link Writer" at bounding box center [768, 320] width 53 height 26
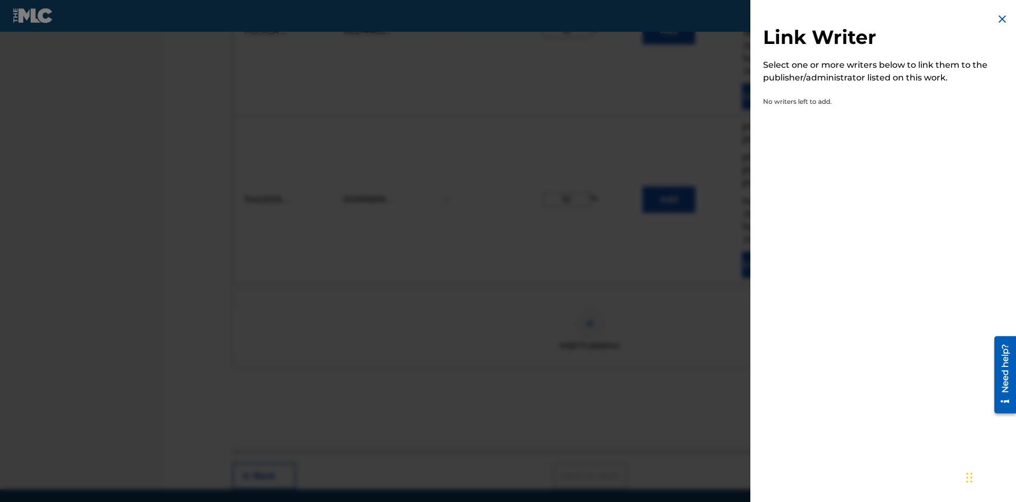
click at [1002, 19] on img at bounding box center [1002, 19] width 13 height 13
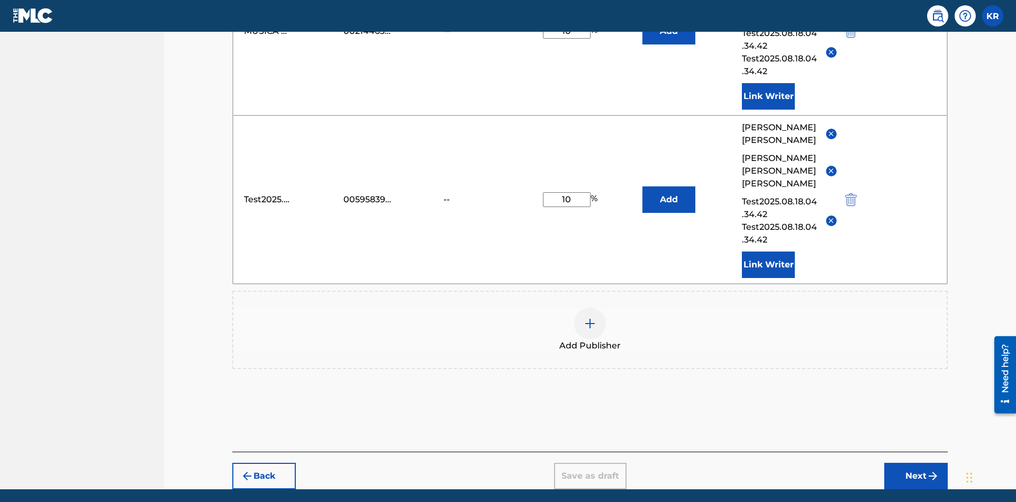
click at [849, 193] on img "submit" at bounding box center [851, 199] width 12 height 13
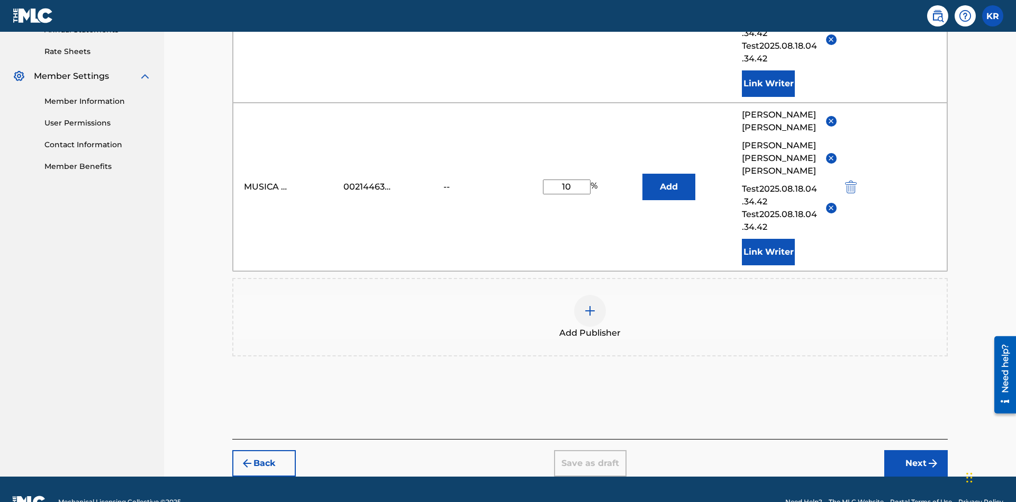
click at [590, 304] on img at bounding box center [590, 310] width 13 height 13
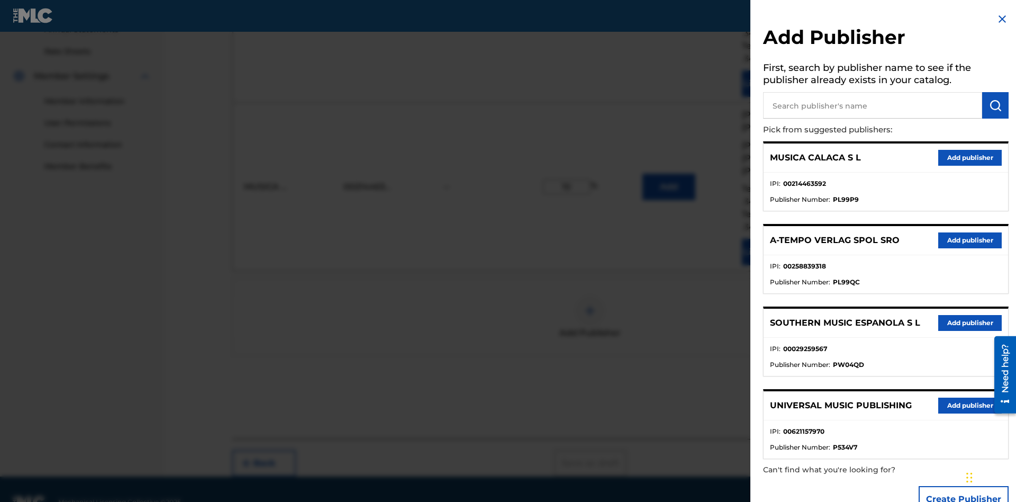
click at [873, 105] on input "text" at bounding box center [872, 105] width 219 height 26
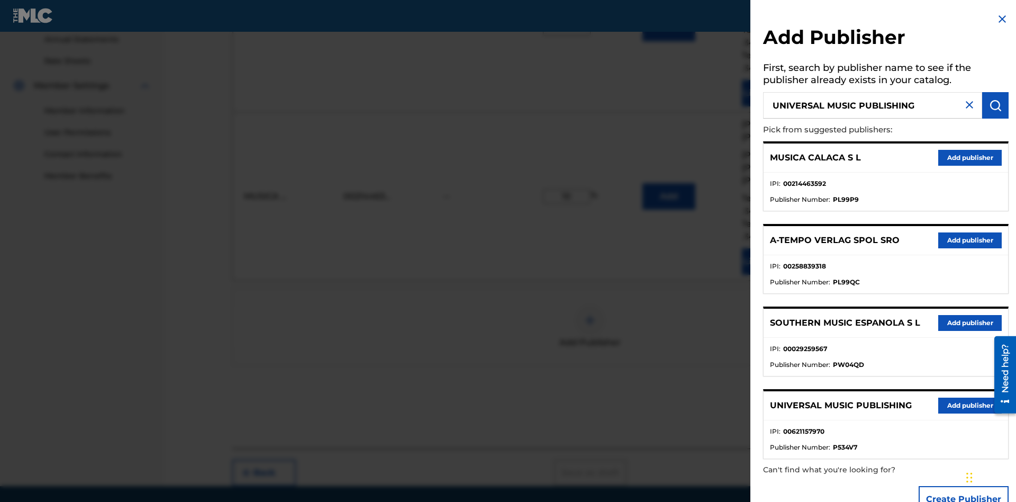
type input "UNIVERSAL MUSIC PUBLISHING"
click at [995, 105] on img "submit" at bounding box center [995, 105] width 13 height 13
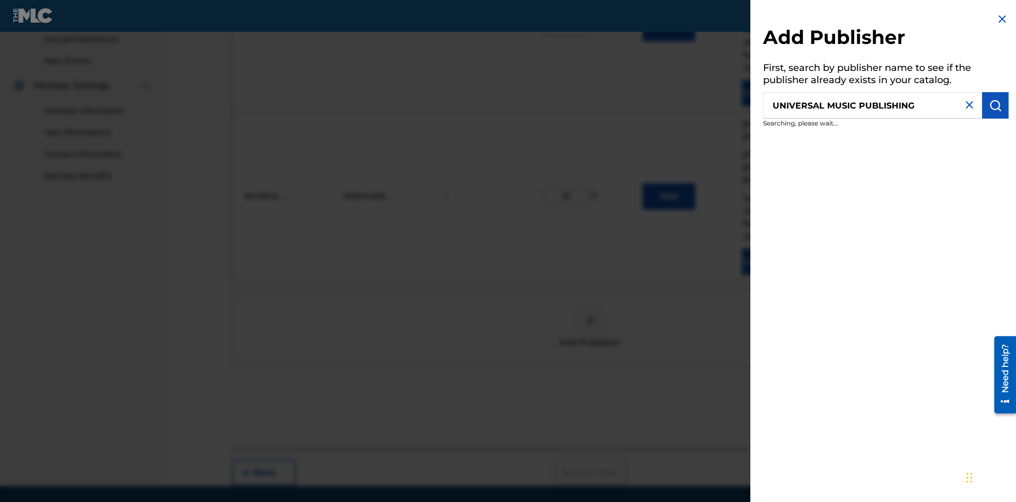
scroll to position [399, 0]
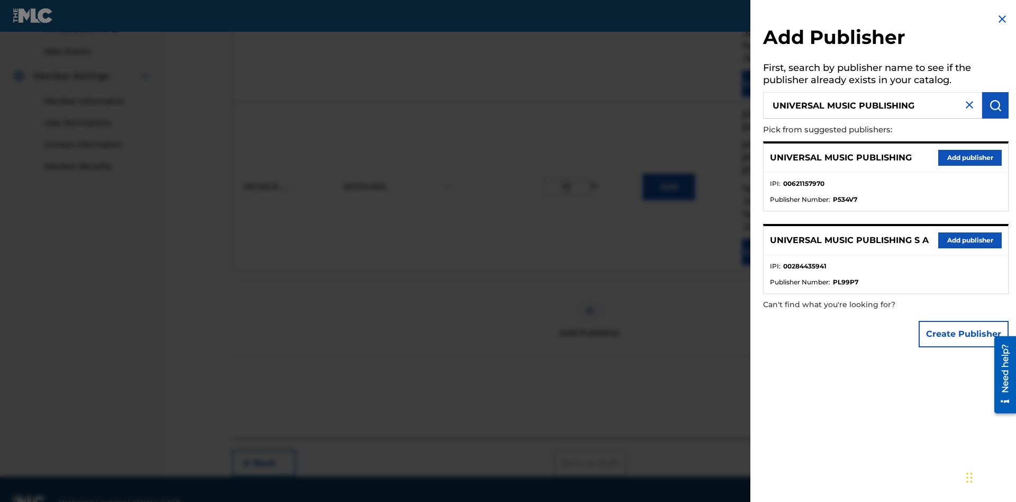
click at [970, 157] on button "Add publisher" at bounding box center [970, 158] width 64 height 16
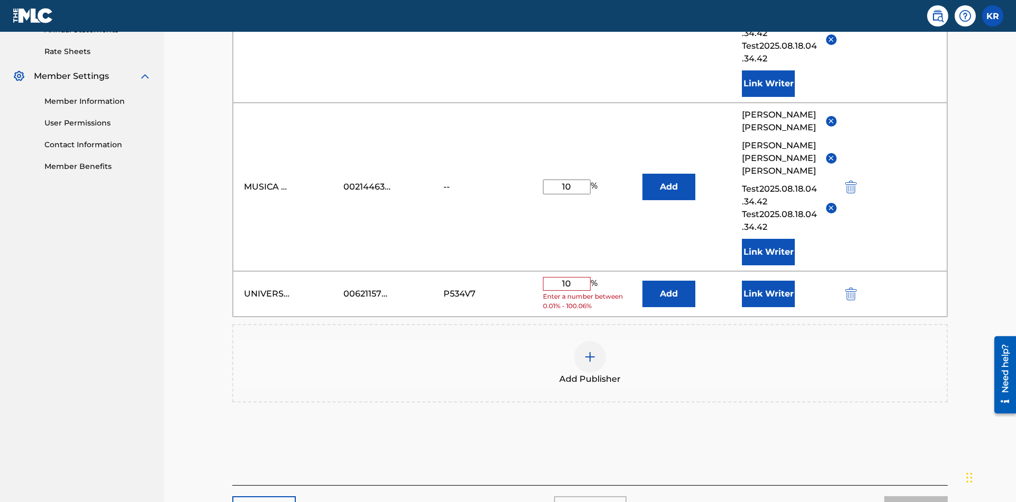
scroll to position [437, 0]
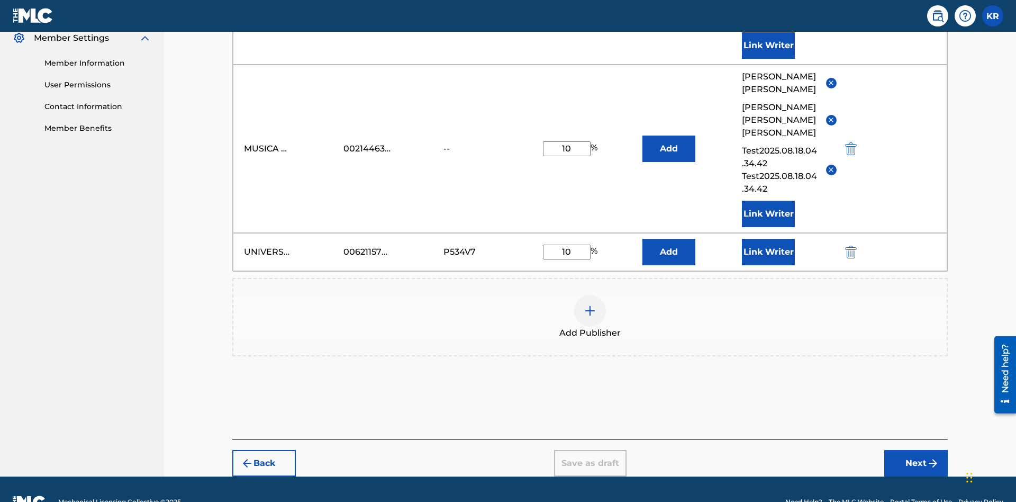
type input "10"
click at [768, 239] on button "Link Writer" at bounding box center [768, 252] width 53 height 26
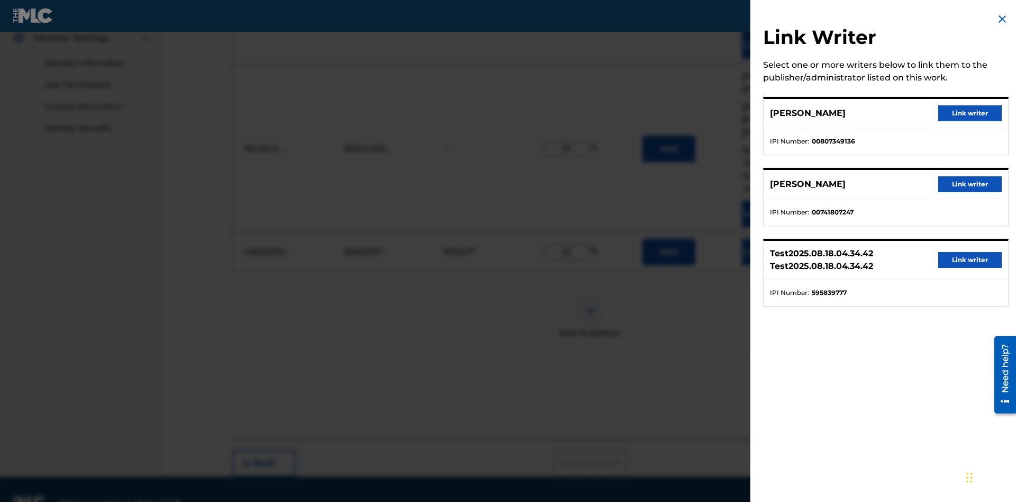
click at [970, 113] on button "Link writer" at bounding box center [970, 113] width 64 height 16
click at [768, 239] on button "Link Writer" at bounding box center [768, 252] width 53 height 26
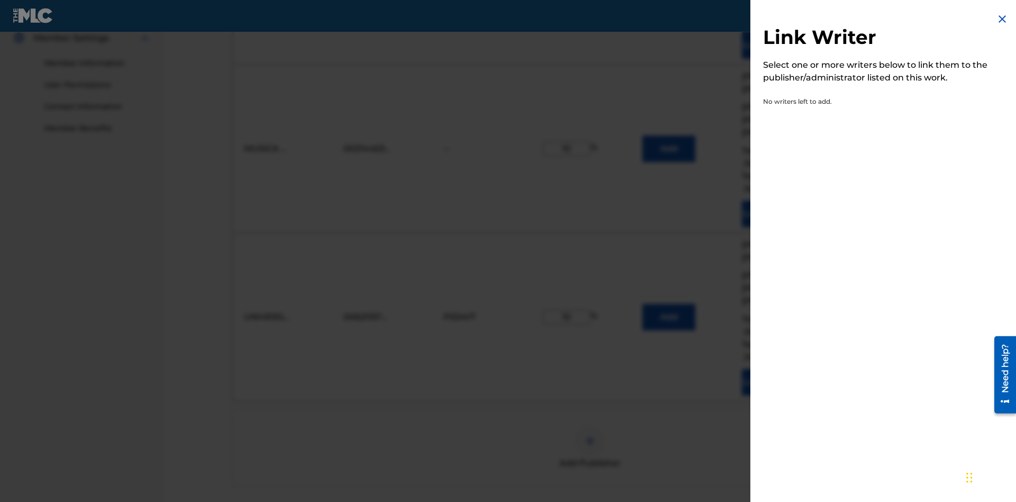
click at [1002, 19] on img at bounding box center [1002, 19] width 13 height 13
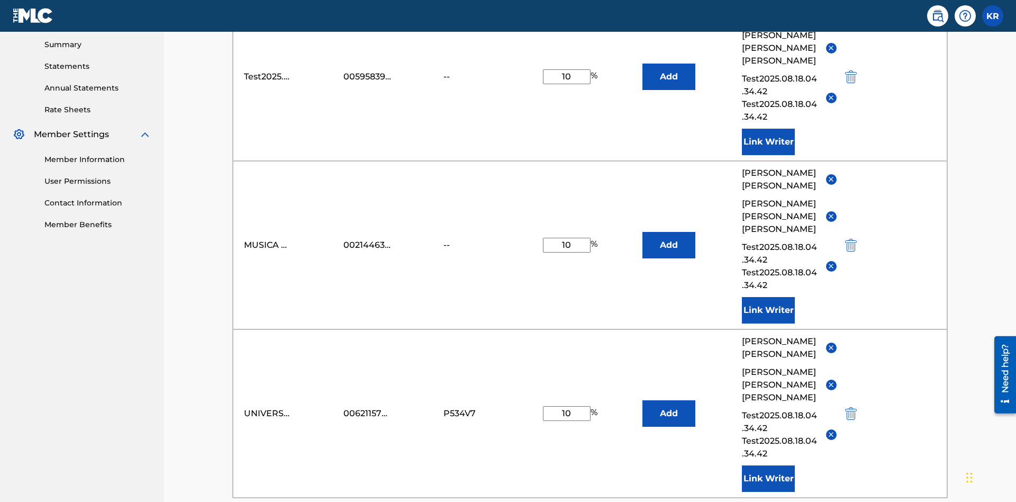
click at [669, 77] on button "Add" at bounding box center [668, 77] width 53 height 26
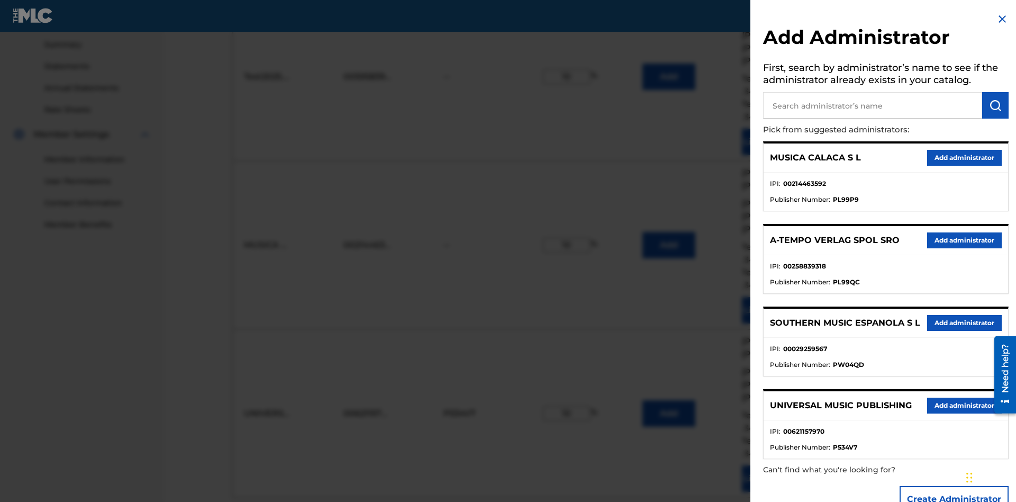
click at [873, 105] on input "text" at bounding box center [872, 105] width 219 height 26
type input "Test2025.08.18.04.36.47"
click at [995, 105] on img "submit" at bounding box center [995, 105] width 13 height 13
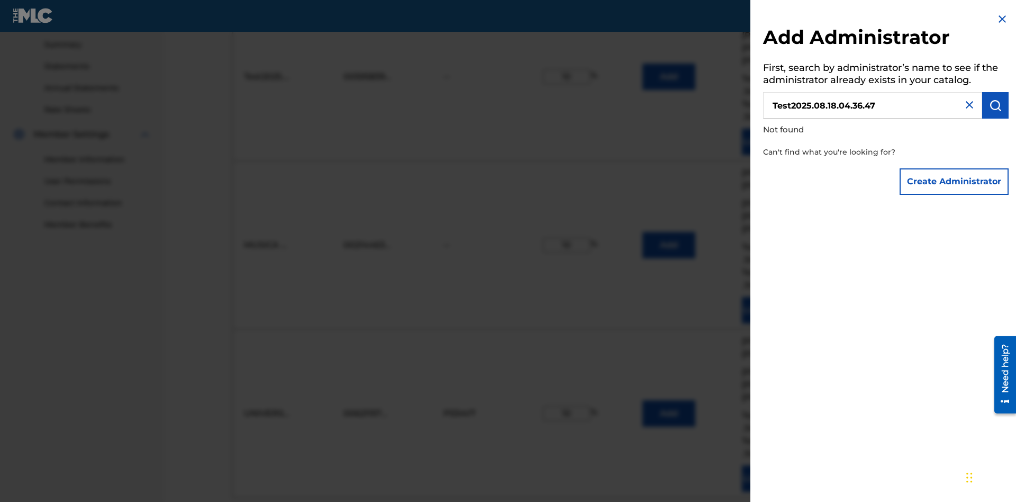
click at [955, 181] on button "Create Administrator" at bounding box center [954, 181] width 109 height 26
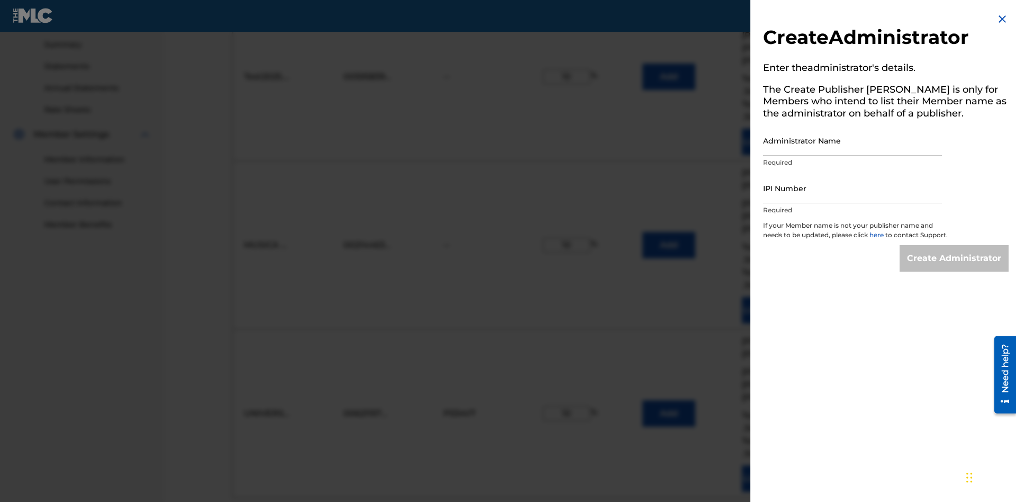
click at [853, 140] on input "Administrator Name" at bounding box center [852, 140] width 179 height 30
click at [853, 188] on input "IPI Number" at bounding box center [852, 188] width 179 height 30
click at [955, 268] on input "Create Administrator" at bounding box center [954, 258] width 109 height 26
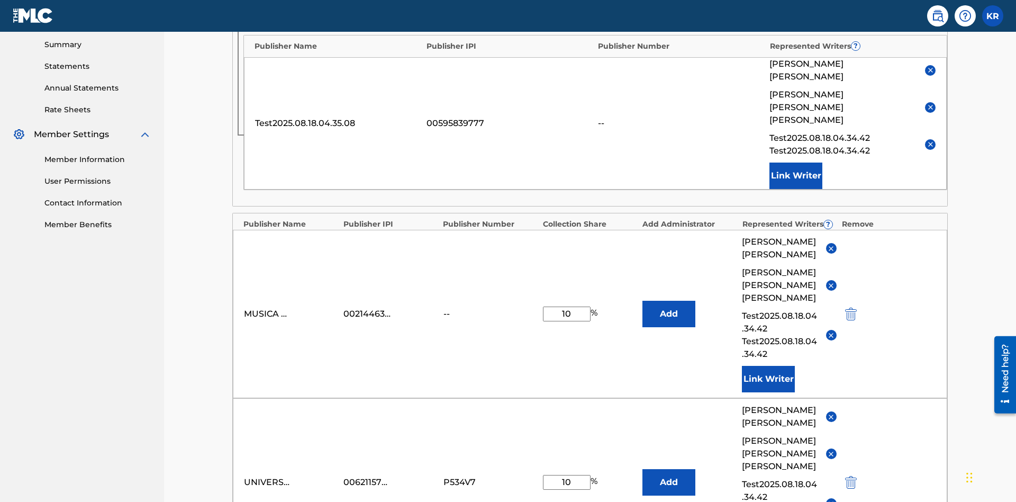
click at [810, 12] on img "submit" at bounding box center [811, 5] width 12 height 13
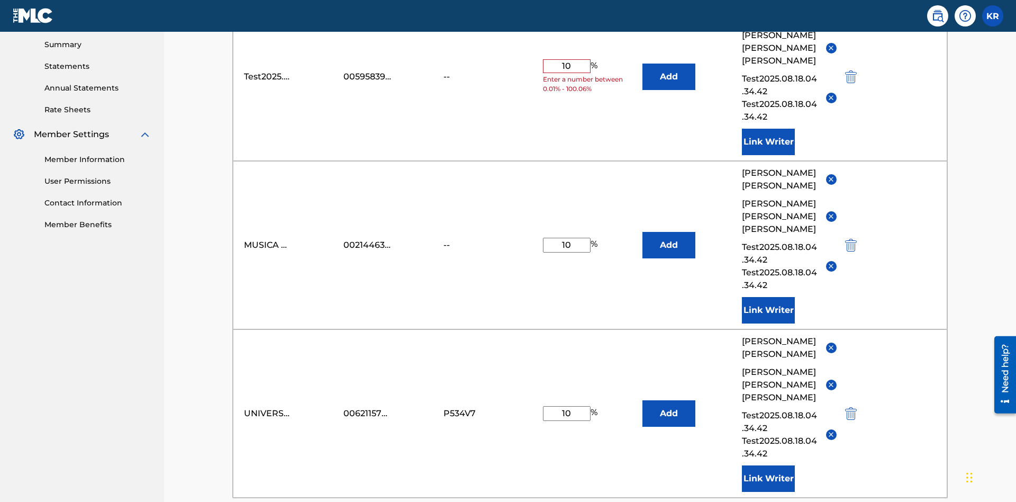
type input "10"
click at [669, 77] on button "Add" at bounding box center [668, 77] width 53 height 26
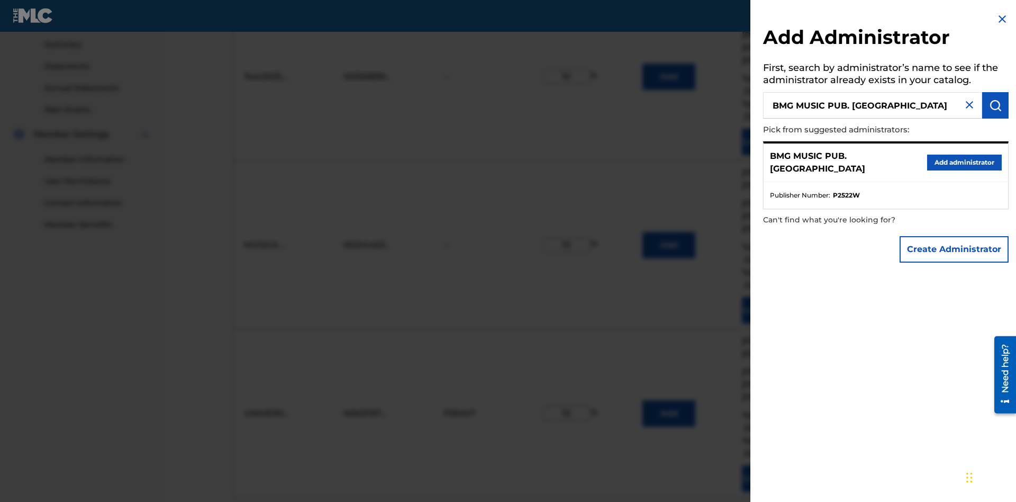
click at [955, 249] on button "Create Administrator" at bounding box center [954, 249] width 109 height 26
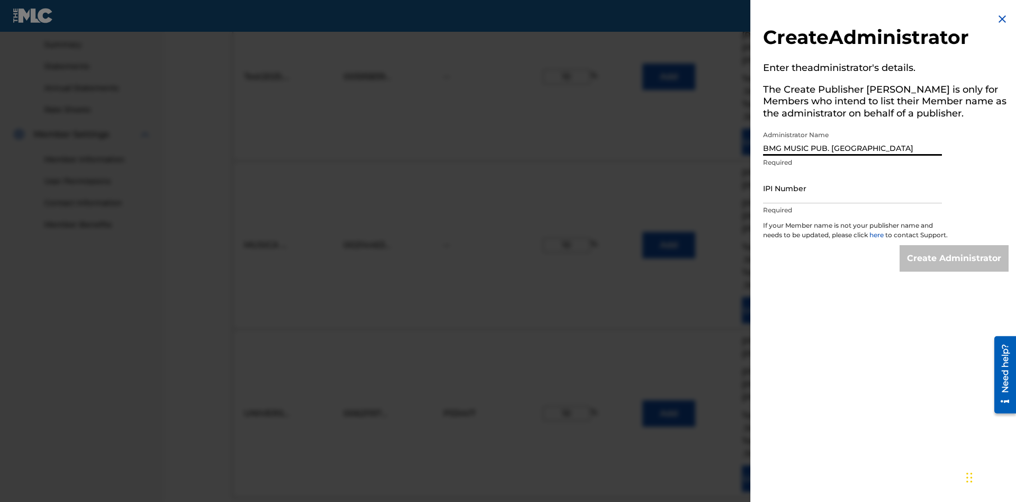
click at [853, 188] on input "IPI Number" at bounding box center [852, 188] width 179 height 30
click at [955, 268] on input "Create Administrator" at bounding box center [954, 258] width 109 height 26
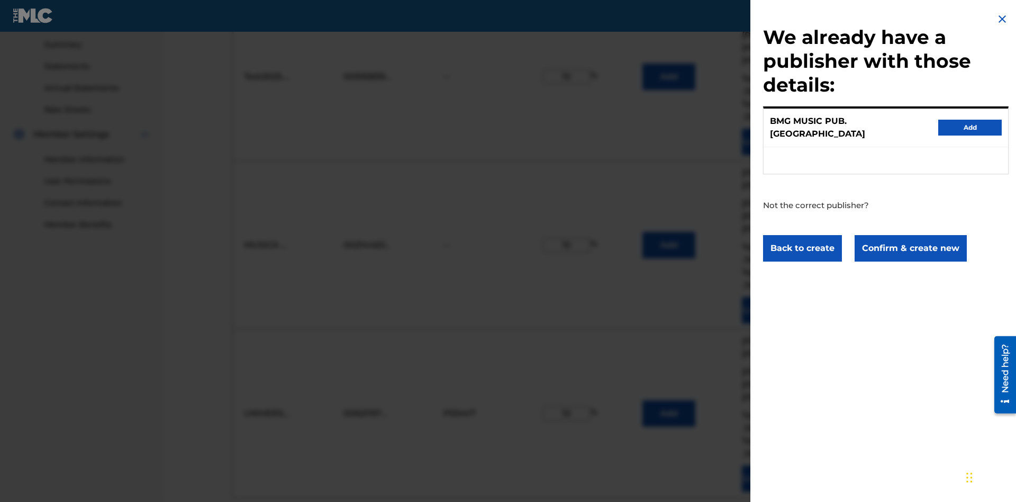
click at [910, 238] on button "Confirm & create new" at bounding box center [911, 248] width 112 height 26
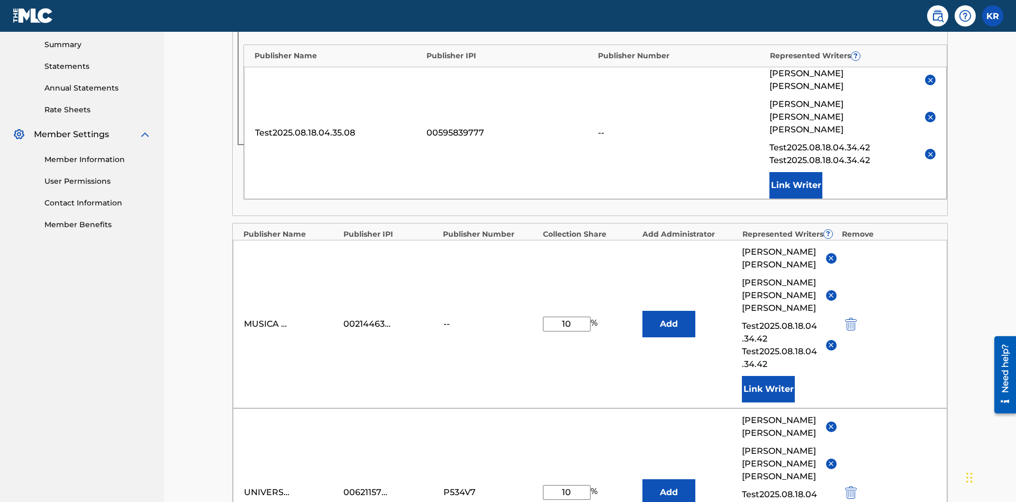
type input "10"
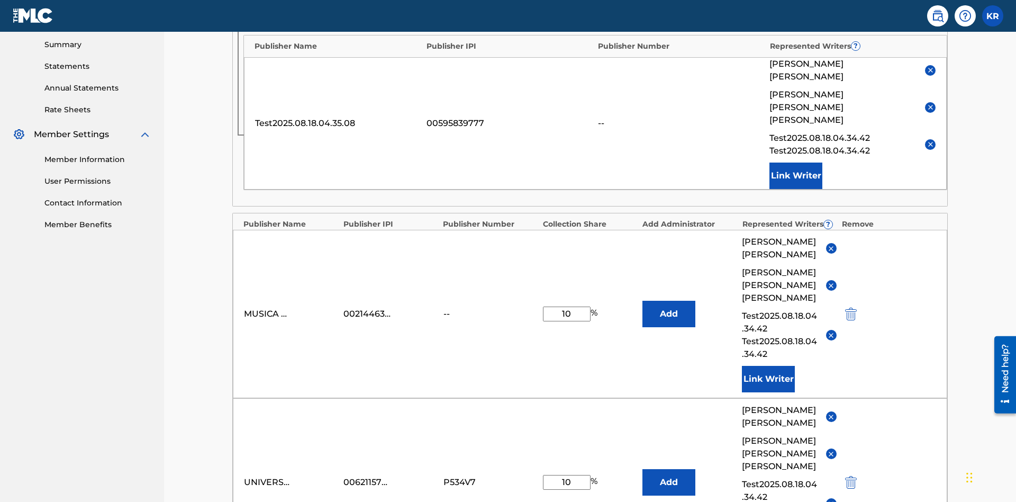
click at [810, 12] on img "submit" at bounding box center [811, 5] width 12 height 13
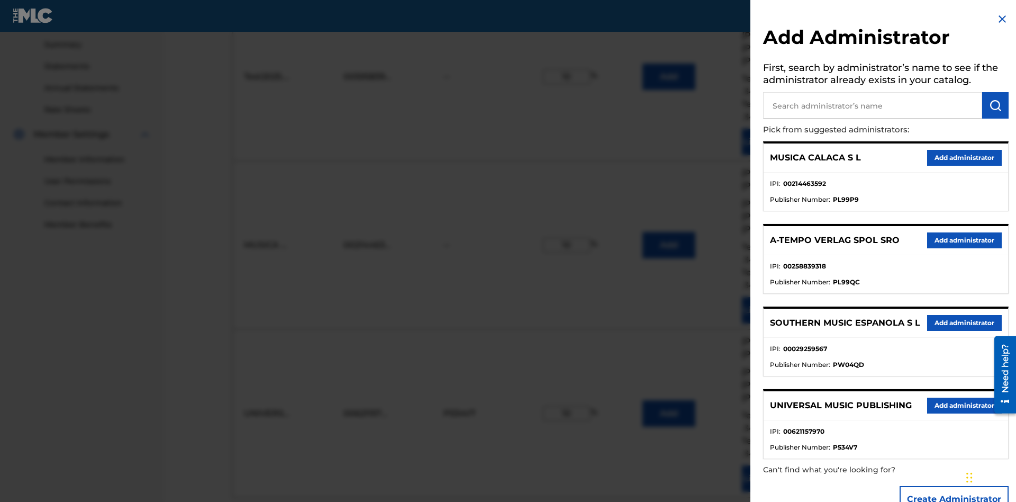
click at [873, 105] on input "text" at bounding box center [872, 105] width 219 height 26
type input "Test2025.08.18.04.37.31"
click at [995, 105] on img "submit" at bounding box center [995, 105] width 13 height 13
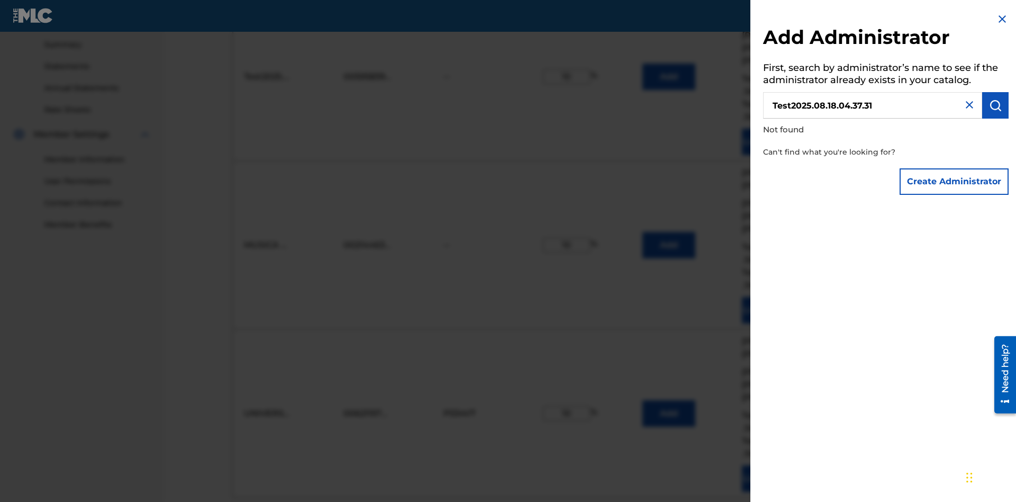
scroll to position [360, 0]
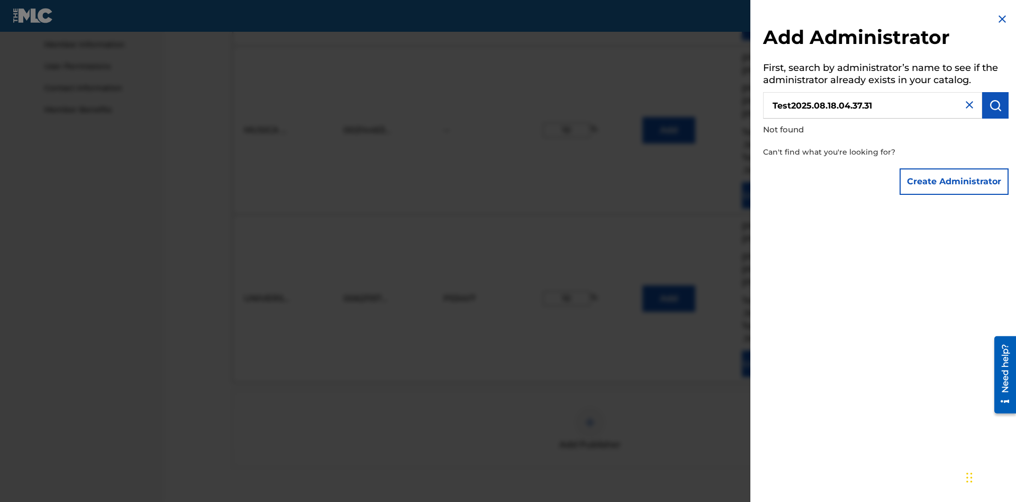
click at [955, 181] on button "Create Administrator" at bounding box center [954, 181] width 109 height 26
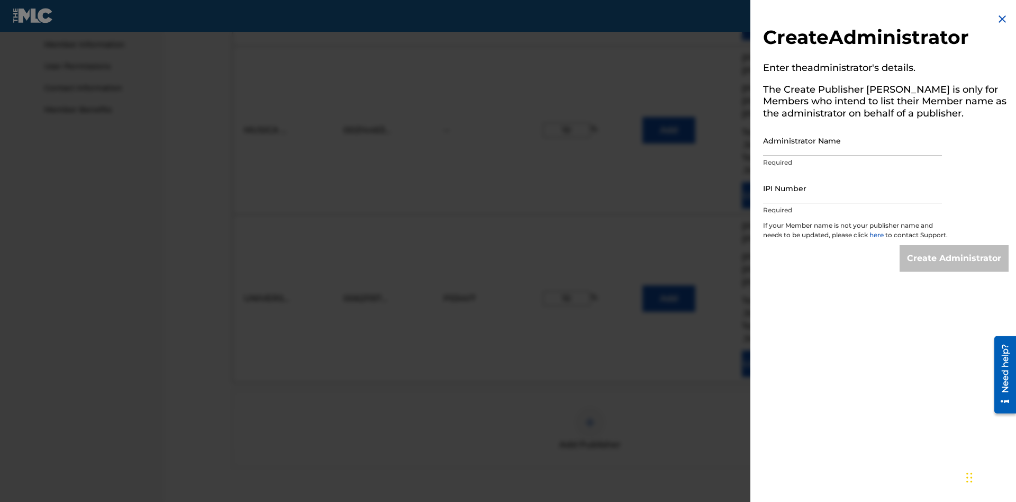
click at [853, 140] on input "Administrator Name" at bounding box center [852, 140] width 179 height 30
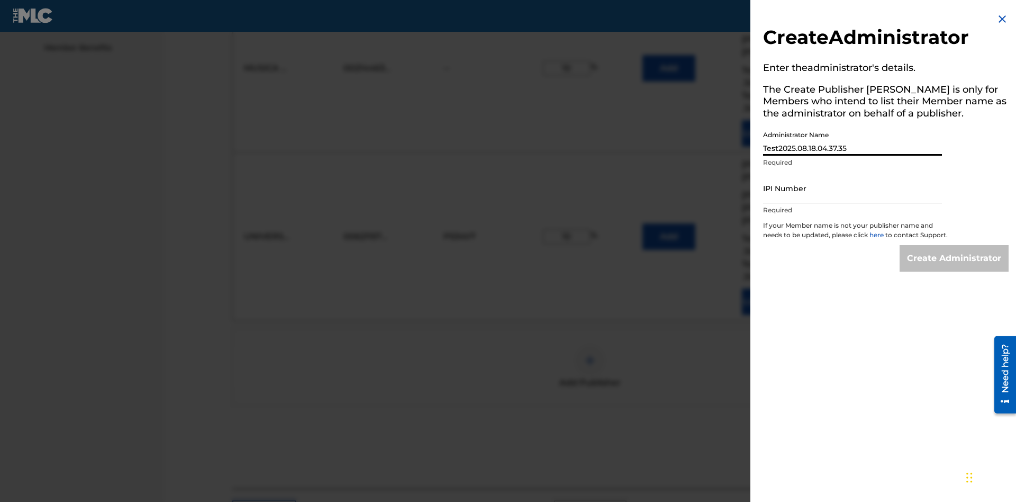
scroll to position [555, 0]
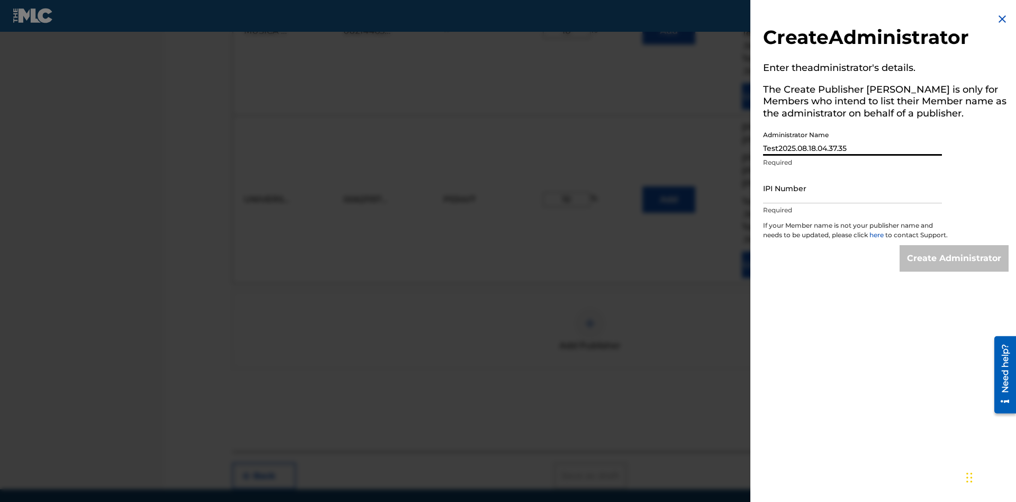
type input "Test2025.08.18.04.37.35"
click at [853, 188] on input "IPI Number" at bounding box center [852, 188] width 179 height 30
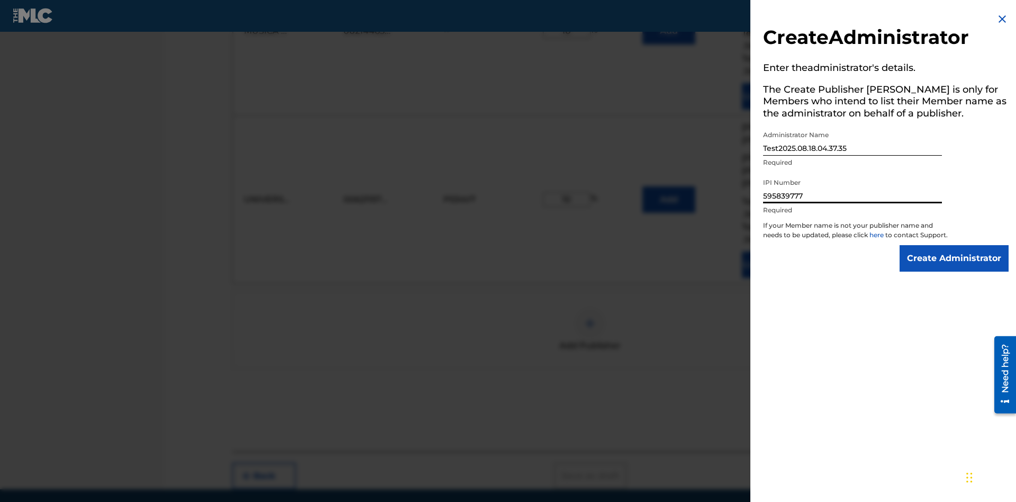
type input "595839777"
click at [955, 268] on input "Create Administrator" at bounding box center [954, 258] width 109 height 26
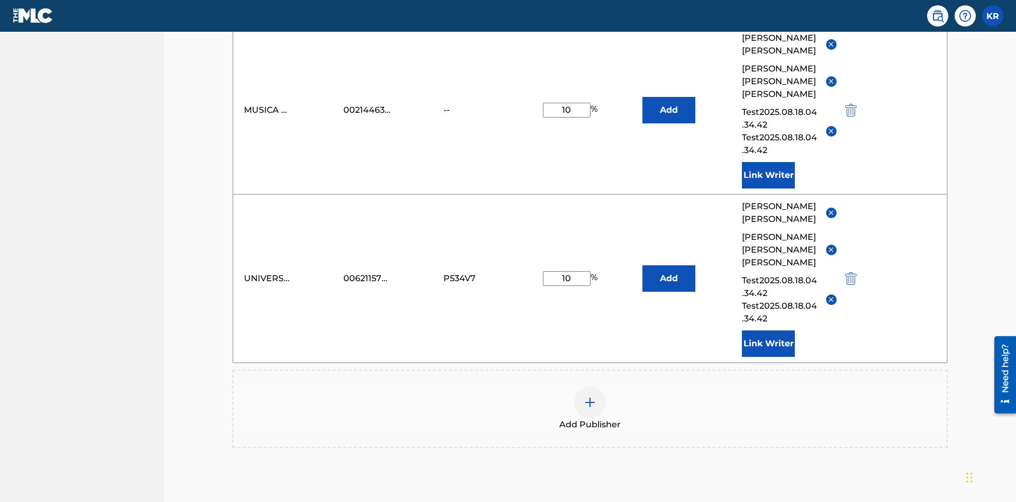
type input "10"
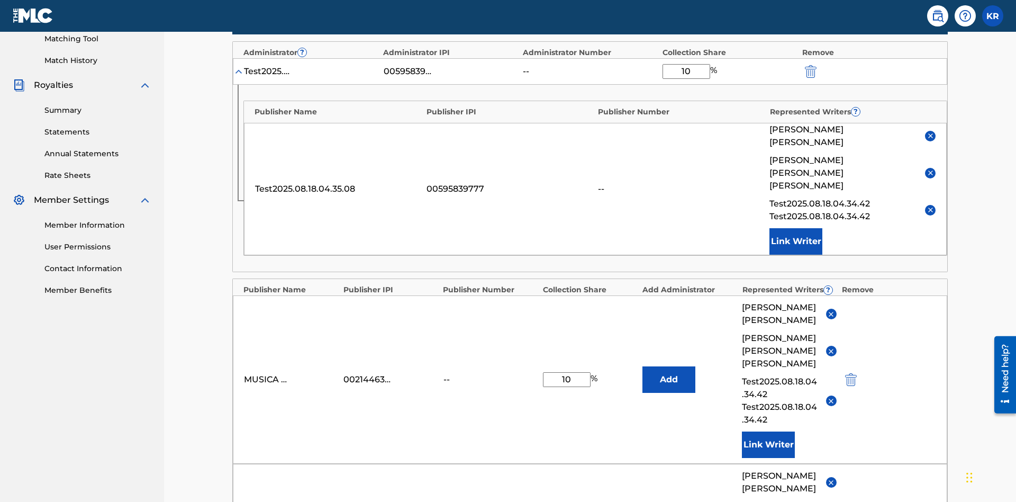
click at [810, 69] on img "submit" at bounding box center [811, 71] width 12 height 13
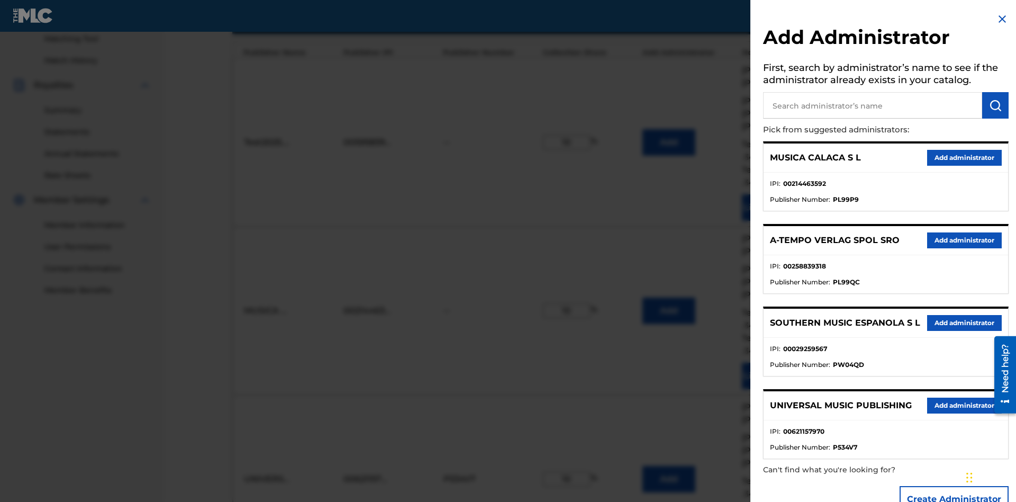
click at [873, 105] on input "text" at bounding box center [872, 105] width 219 height 26
type input "[GEOGRAPHIC_DATA]"
click at [995, 105] on img "submit" at bounding box center [995, 105] width 13 height 13
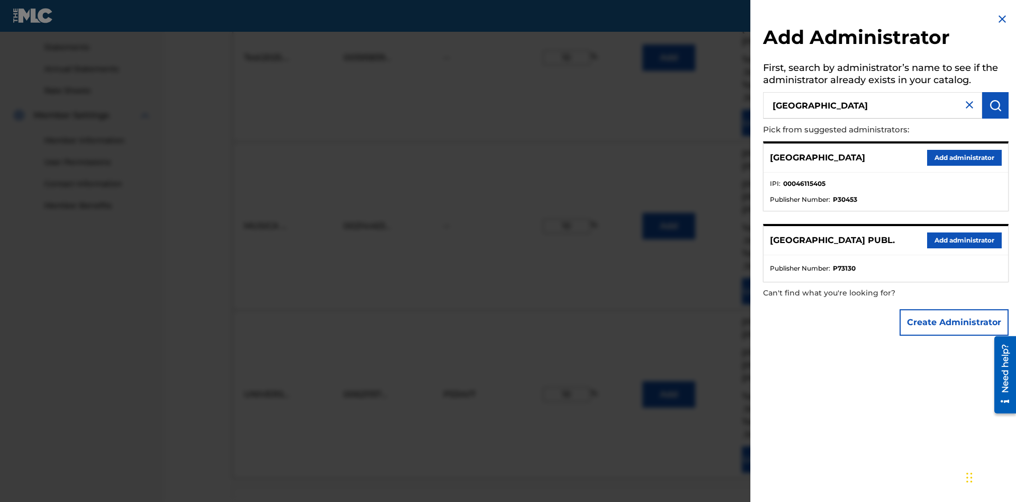
click at [964, 157] on button "Add administrator" at bounding box center [964, 158] width 75 height 16
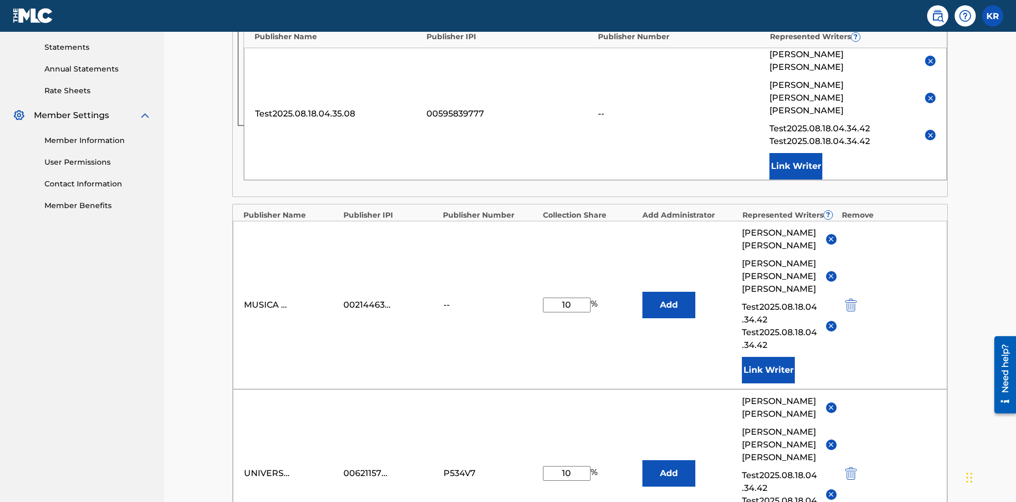
type input "10"
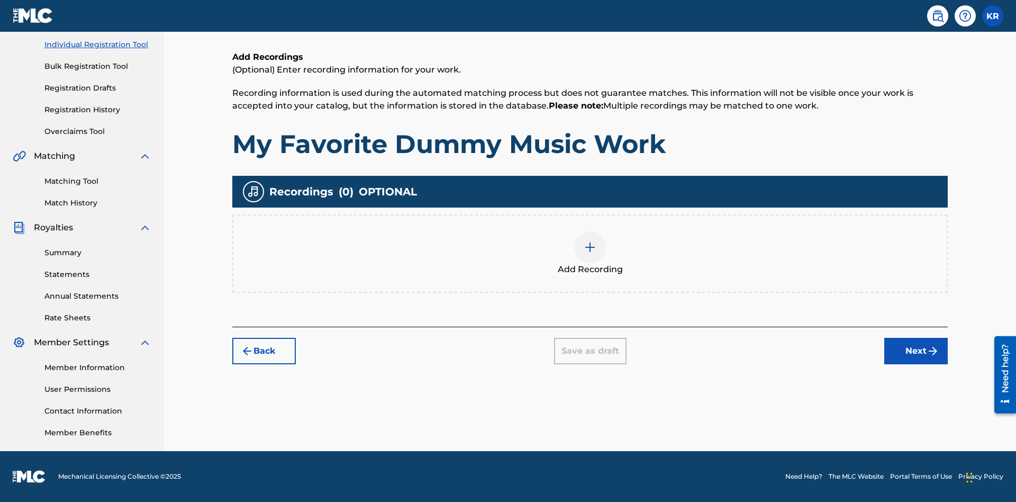
click at [590, 253] on img at bounding box center [590, 247] width 13 height 13
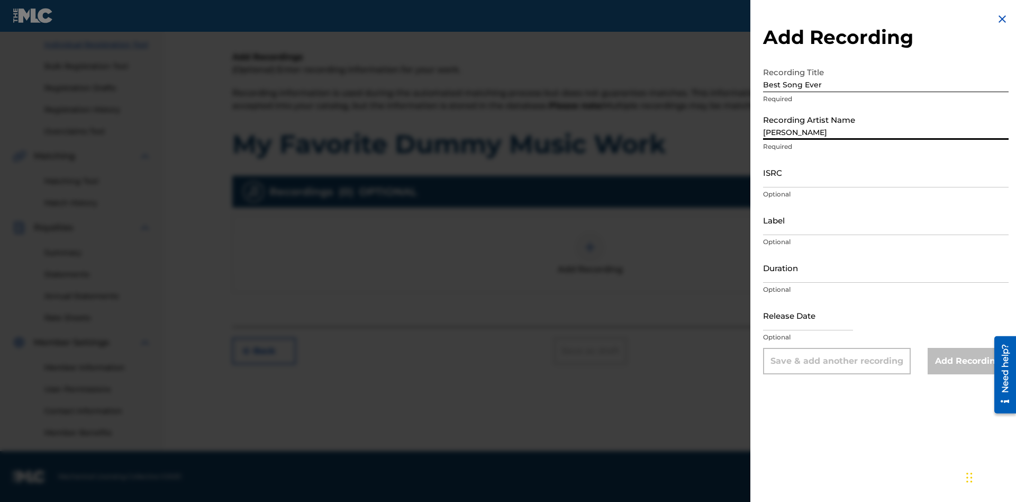
type input "[PERSON_NAME]"
click at [886, 172] on input "ISRC" at bounding box center [886, 172] width 246 height 30
type input "AA3123123123"
click at [886, 220] on input "Label" at bounding box center [886, 220] width 246 height 30
type input "The Label"
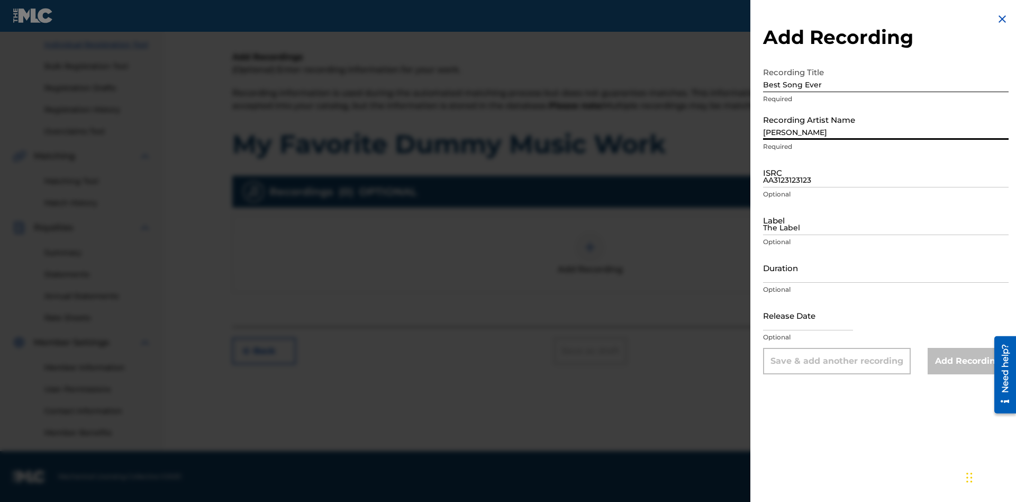
click at [886, 267] on input "Duration" at bounding box center [886, 267] width 246 height 30
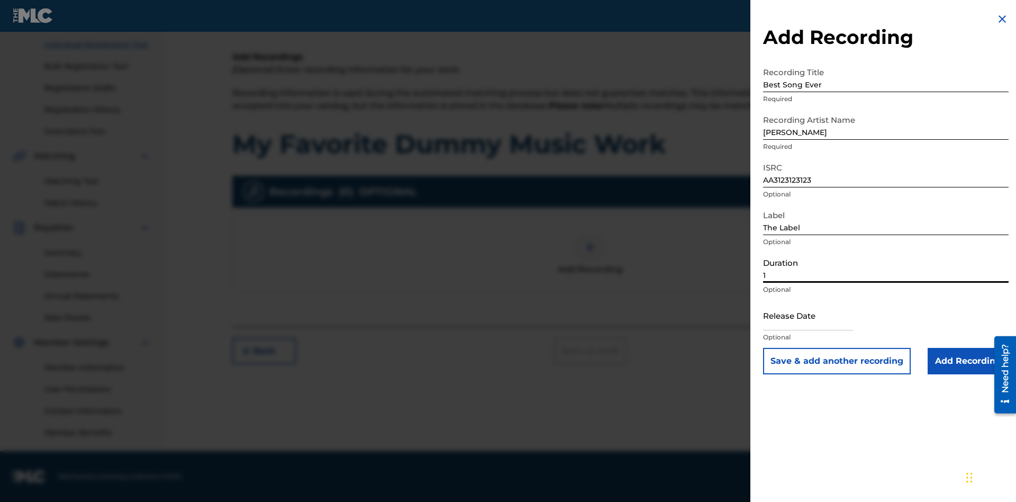
click at [886, 267] on input "1" at bounding box center [886, 267] width 246 height 30
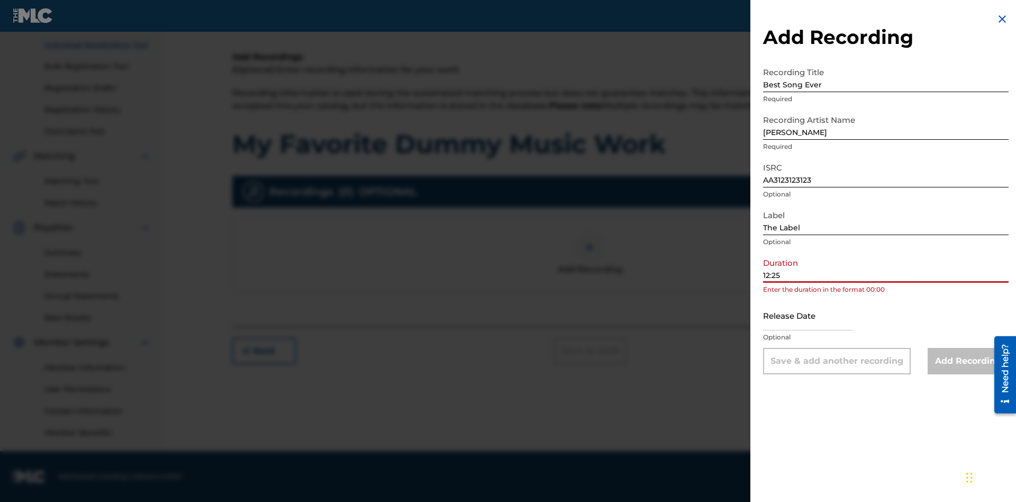
click at [817, 316] on input "text" at bounding box center [808, 315] width 90 height 30
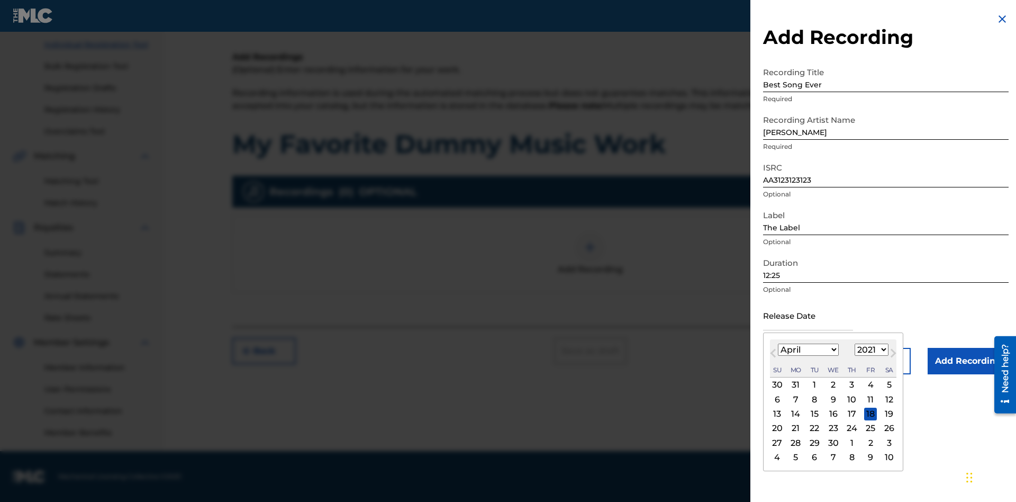
click at [870, 350] on select "1900 1901 1902 1903 1904 1905 1906 1907 1908 1909 1910 1911 1912 1913 1914 1915…" at bounding box center [872, 349] width 34 height 12
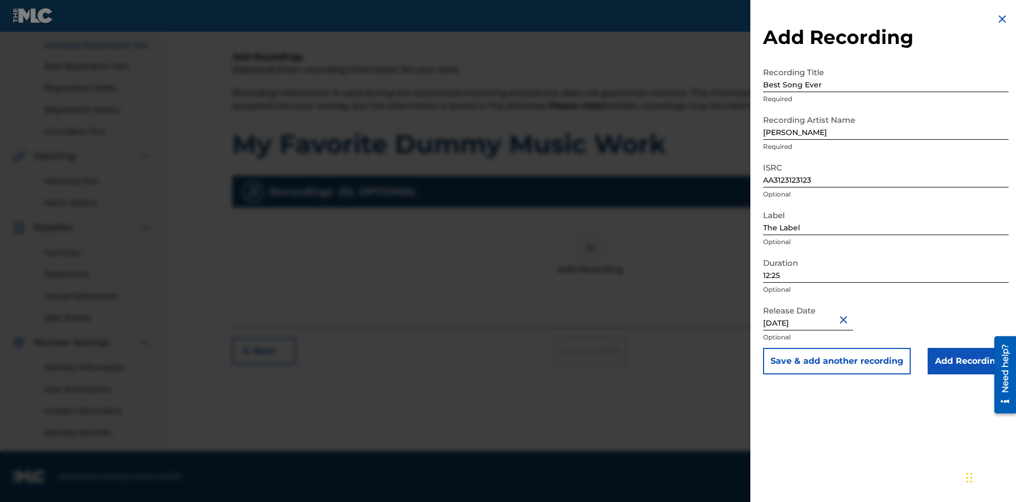
click at [968, 361] on input "Add Recording" at bounding box center [968, 361] width 81 height 26
click at [590, 263] on div at bounding box center [590, 247] width 32 height 32
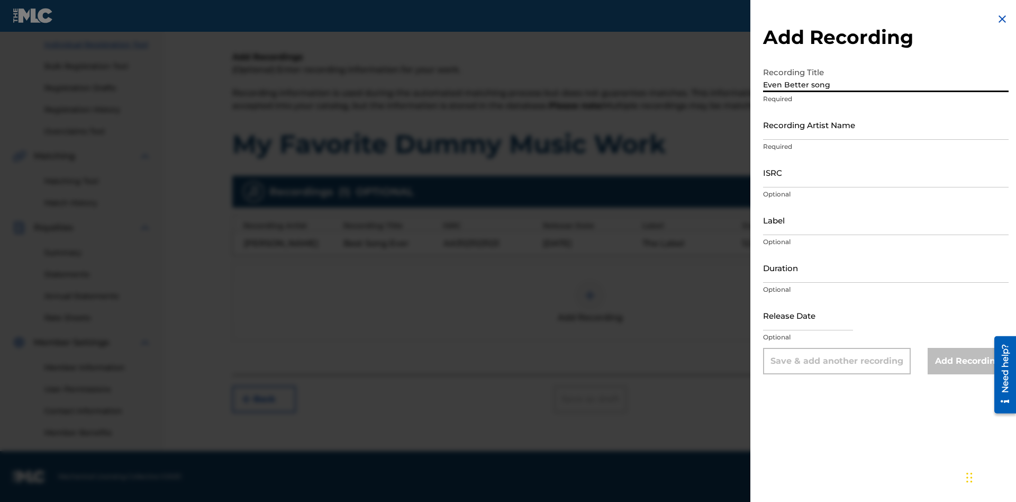
type input "Even Better song"
click at [886, 124] on input "Recording Artist Name" at bounding box center [886, 125] width 246 height 30
type input "[PERSON_NAME]"
click at [886, 172] on input "ISRC" at bounding box center [886, 172] width 246 height 30
type input "AA3123123123"
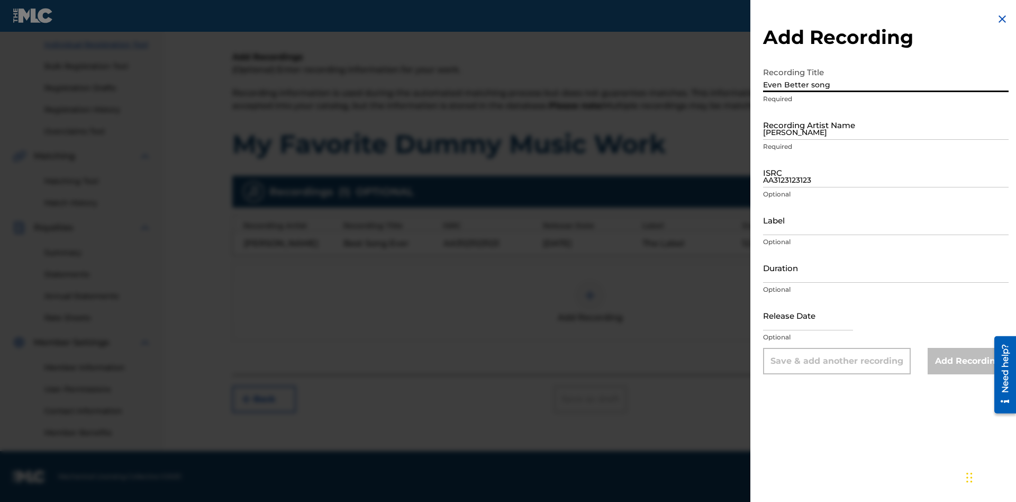
click at [886, 220] on input "Label" at bounding box center [886, 220] width 246 height 30
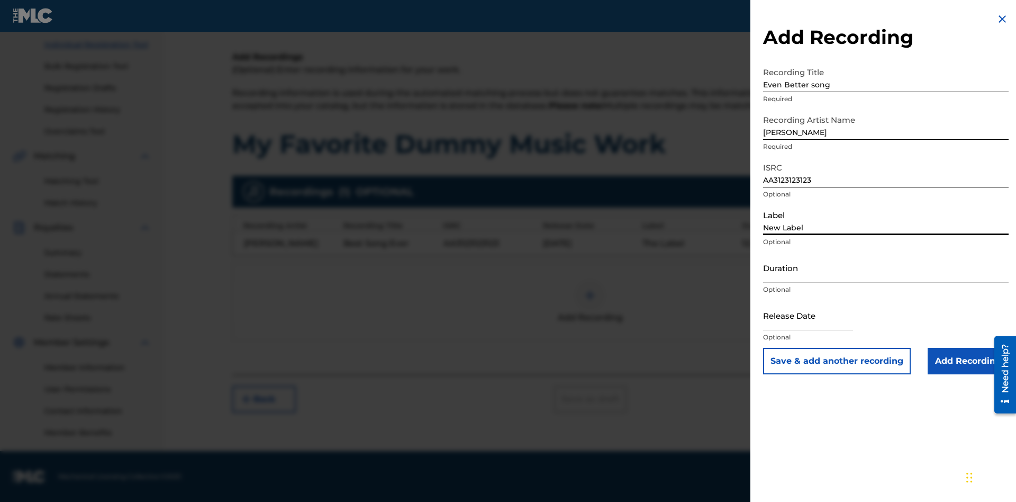
type input "New Label"
click at [886, 267] on input "Duration" at bounding box center [886, 267] width 246 height 30
type input "1"
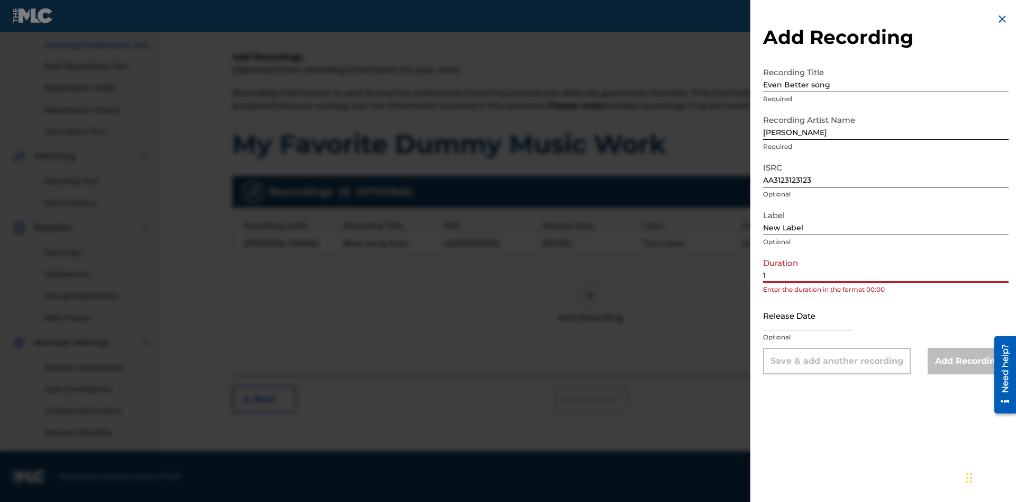
click at [886, 267] on input "1" at bounding box center [886, 267] width 246 height 30
click at [817, 316] on input "text" at bounding box center [808, 315] width 90 height 30
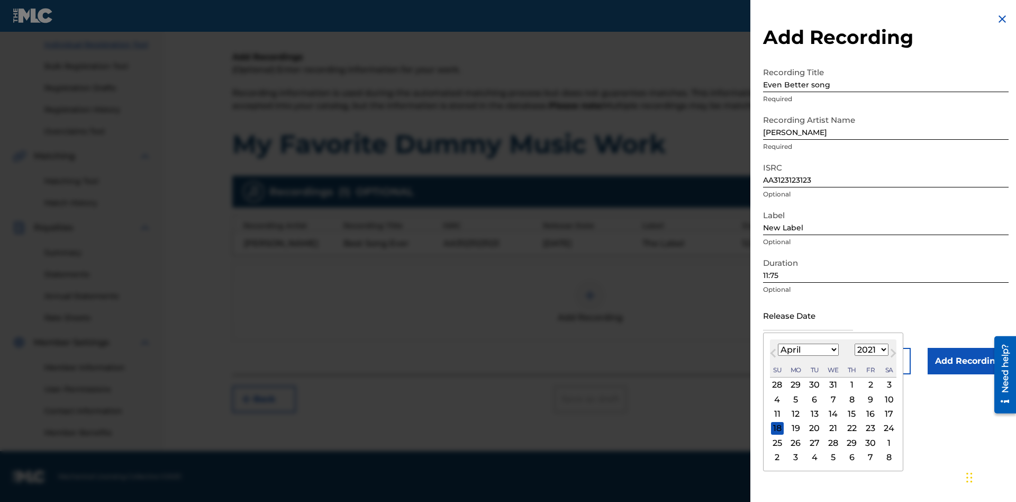
click at [850, 385] on div "1" at bounding box center [852, 384] width 13 height 13
click at [968, 361] on input "Add Recording" at bounding box center [968, 361] width 81 height 26
click at [590, 302] on div at bounding box center [590, 295] width 32 height 32
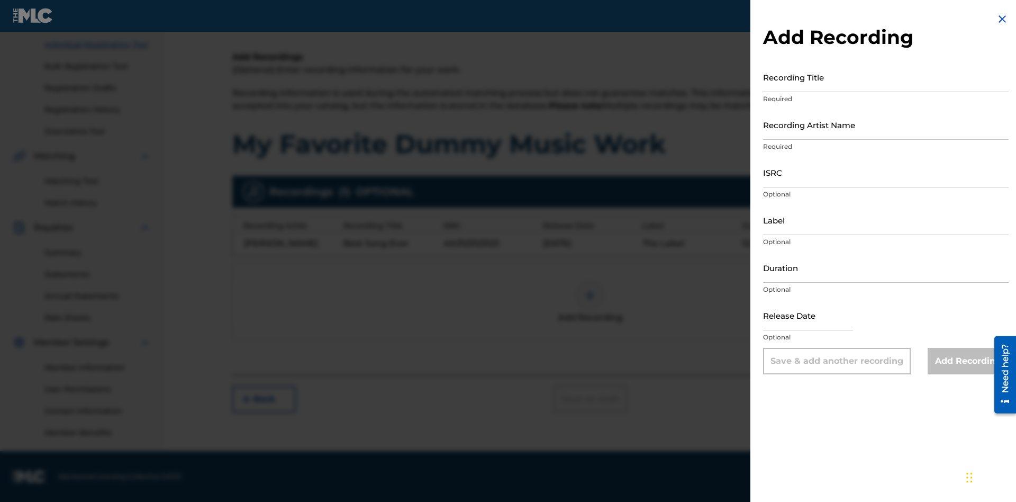
click at [886, 77] on input "Recording Title" at bounding box center [886, 77] width 246 height 30
type input "Smells Like Teen Spirit"
click at [886, 124] on input "Recording Artist Name" at bounding box center [886, 125] width 246 height 30
type input "Nirvana"
click at [886, 172] on input "ISRC" at bounding box center [886, 172] width 246 height 30
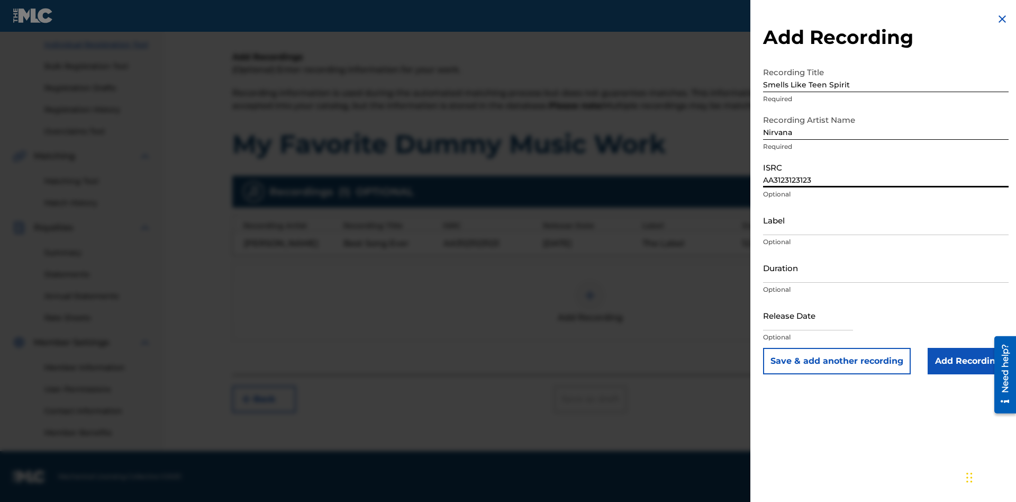
type input "AA3123123123"
click at [886, 220] on input "Label" at bounding box center [886, 220] width 246 height 30
type input "The Label"
click at [886, 267] on input "Duration" at bounding box center [886, 267] width 246 height 30
click at [886, 267] on input "1" at bounding box center [886, 267] width 246 height 30
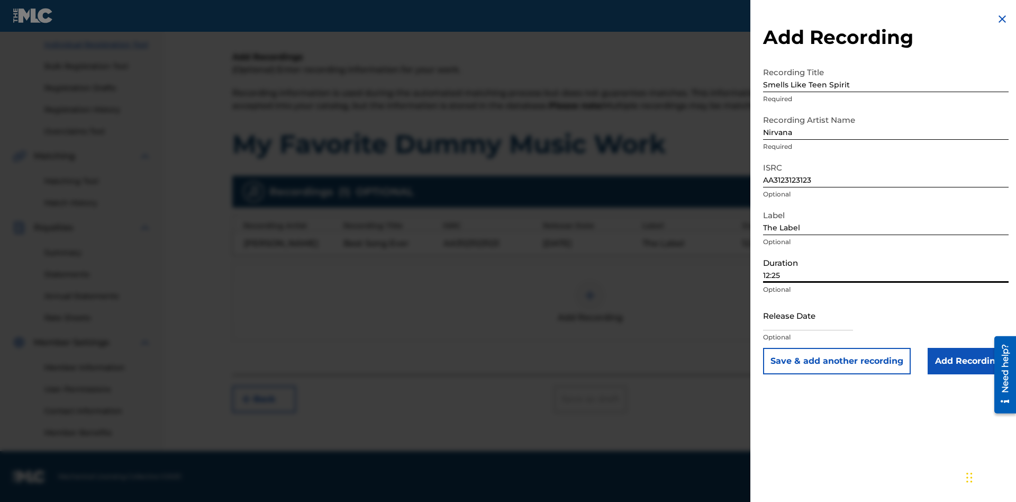
click at [817, 316] on input "text" at bounding box center [808, 315] width 90 height 30
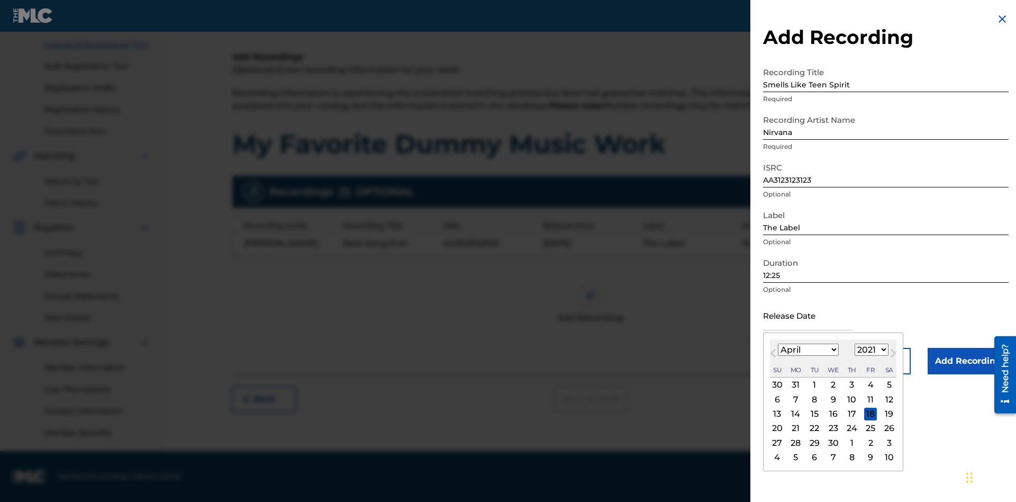
click at [870, 350] on select "1900 1901 1902 1903 1904 1905 1906 1907 1908 1909 1910 1911 1912 1913 1914 1915…" at bounding box center [872, 349] width 34 height 12
click at [968, 361] on input "Add Recording" at bounding box center [968, 361] width 81 height 26
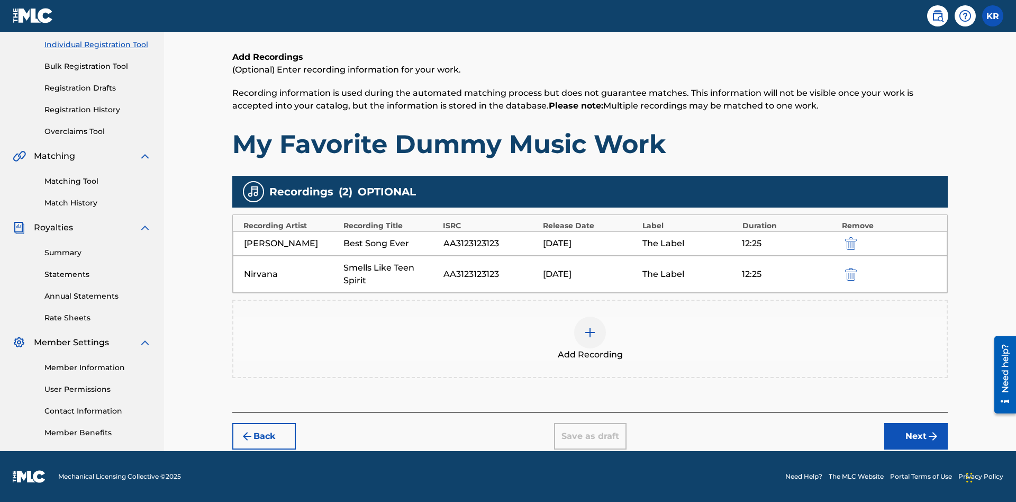
click at [916, 436] on button "Next" at bounding box center [916, 436] width 64 height 26
